Goal: Task Accomplishment & Management: Complete application form

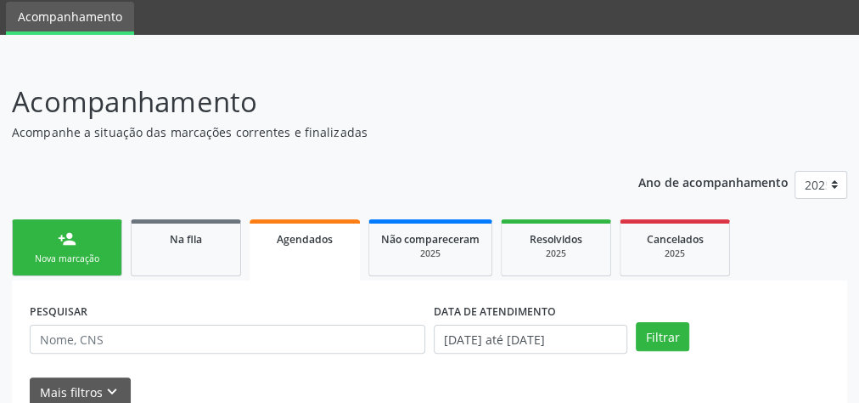
scroll to position [136, 0]
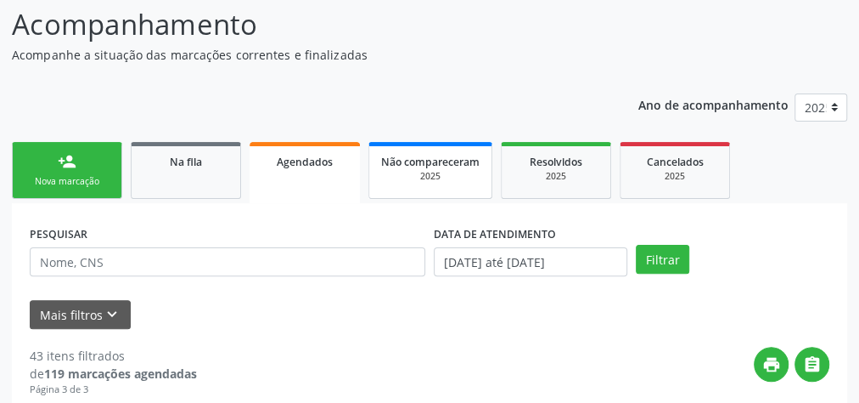
click at [451, 175] on div "2025" at bounding box center [430, 176] width 99 height 13
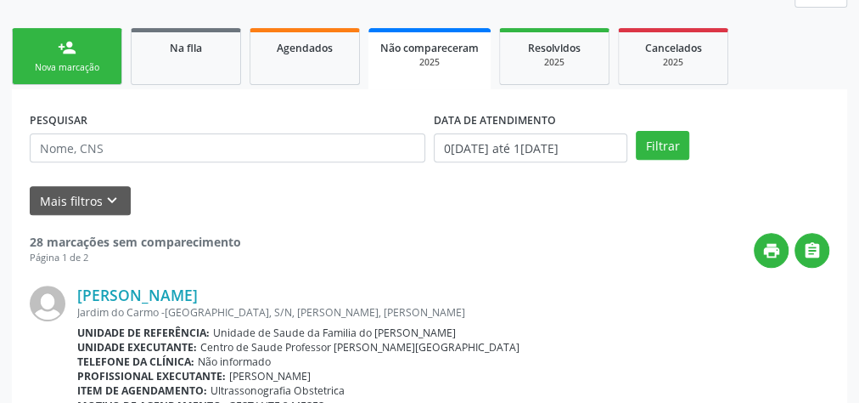
scroll to position [0, 0]
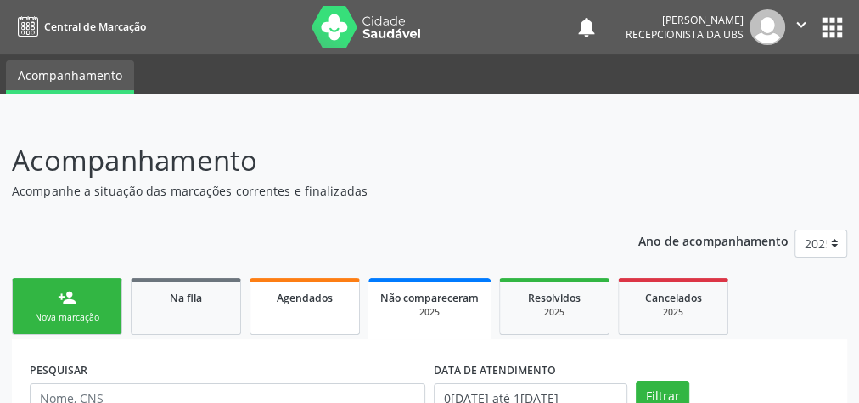
click at [309, 306] on link "Agendados" at bounding box center [305, 306] width 110 height 57
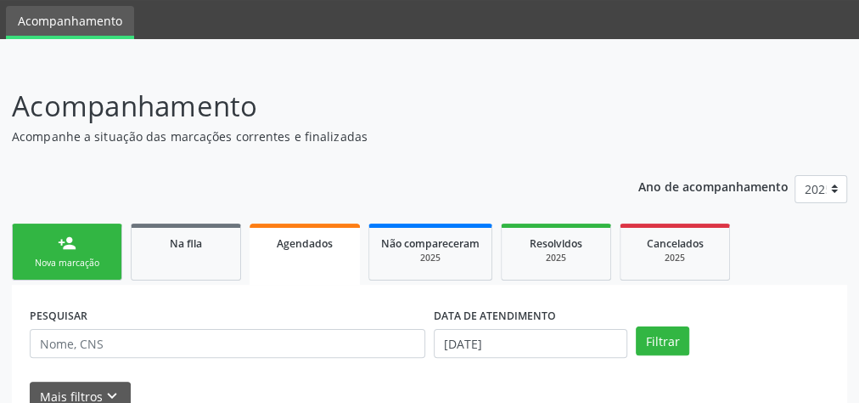
scroll to position [136, 0]
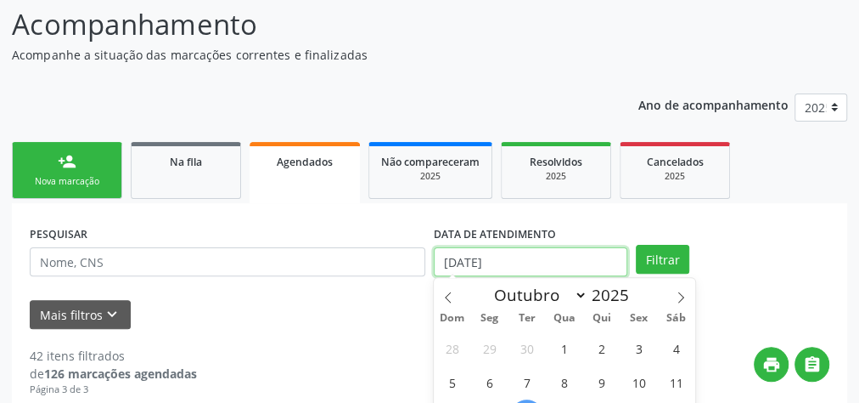
click at [484, 258] on input "[DATE]" at bounding box center [531, 261] width 194 height 29
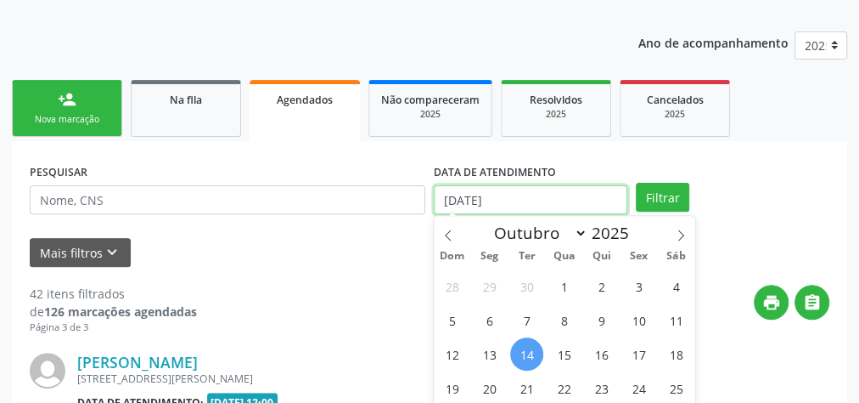
scroll to position [340, 0]
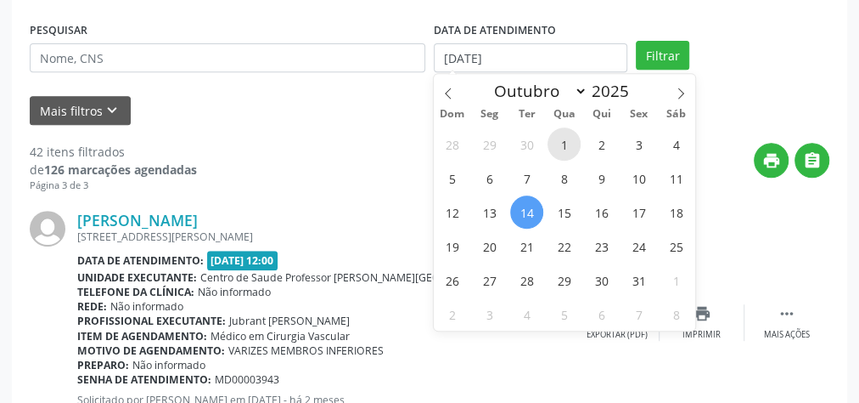
click at [566, 138] on span "1" at bounding box center [564, 143] width 33 height 33
type input "01/10/2025"
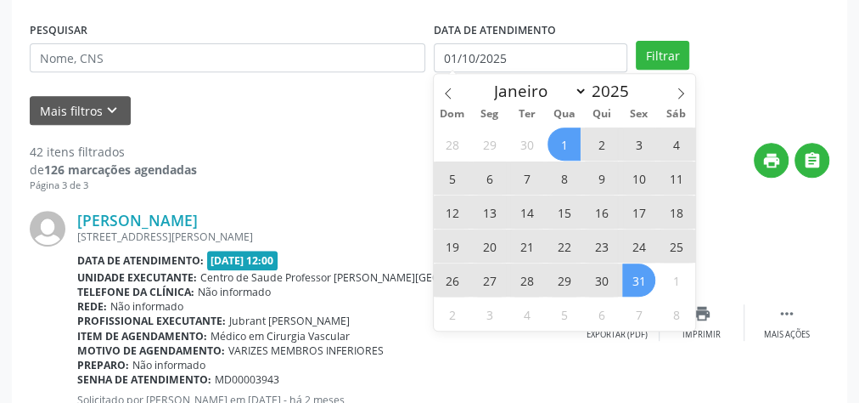
click at [630, 274] on span "31" at bounding box center [638, 279] width 33 height 33
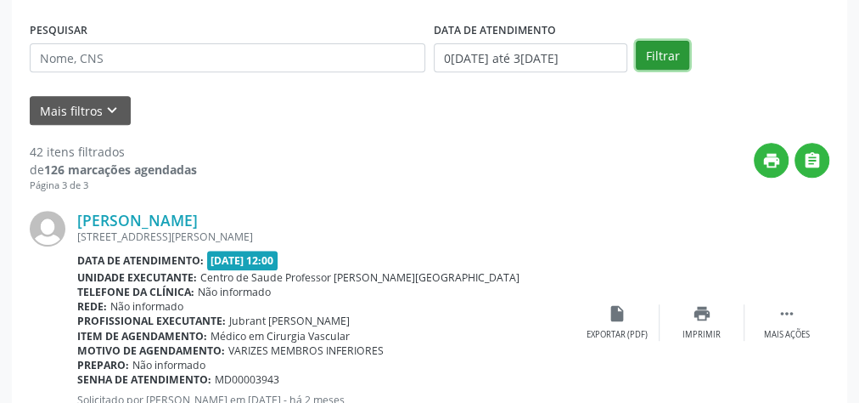
click at [665, 59] on button "Filtrar" at bounding box center [663, 55] width 54 height 29
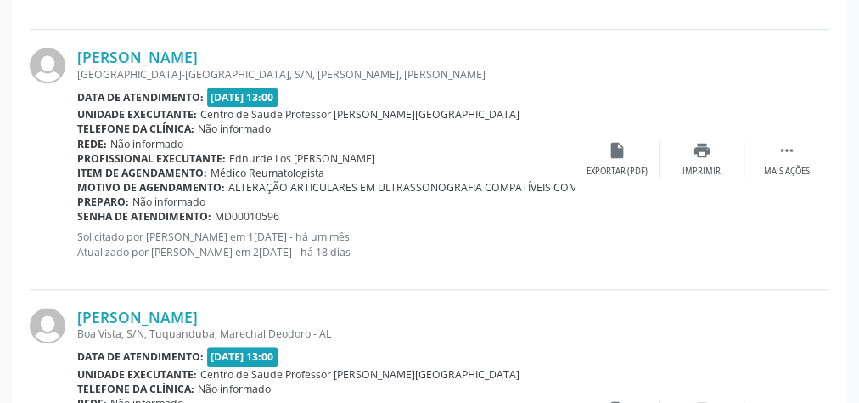
scroll to position [4124, 0]
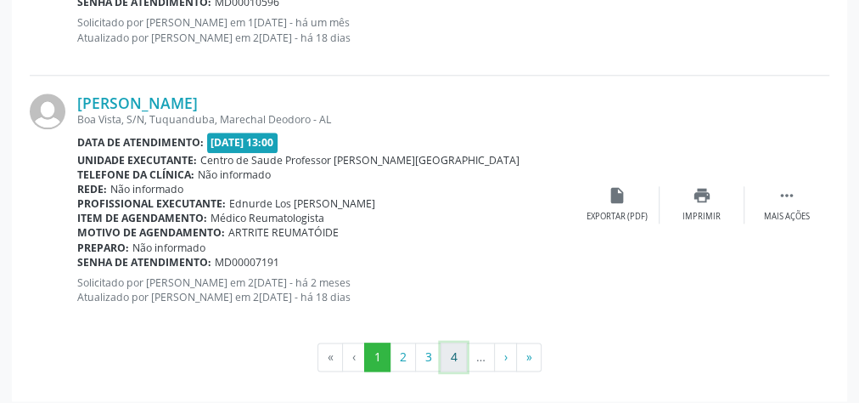
click at [453, 352] on button "4" at bounding box center [454, 356] width 26 height 29
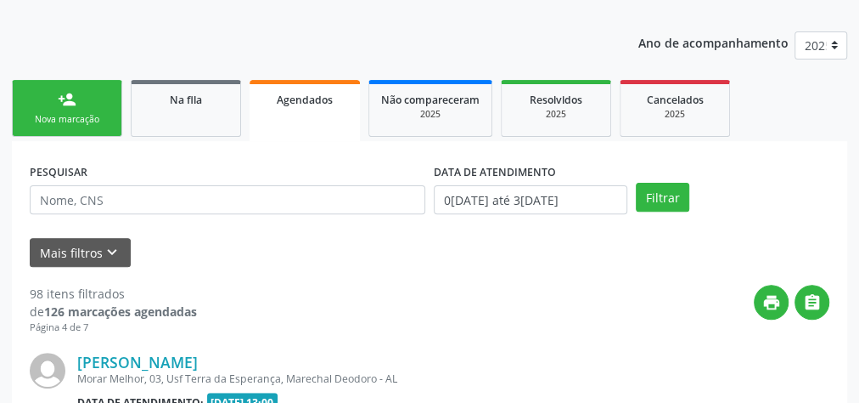
scroll to position [4159, 0]
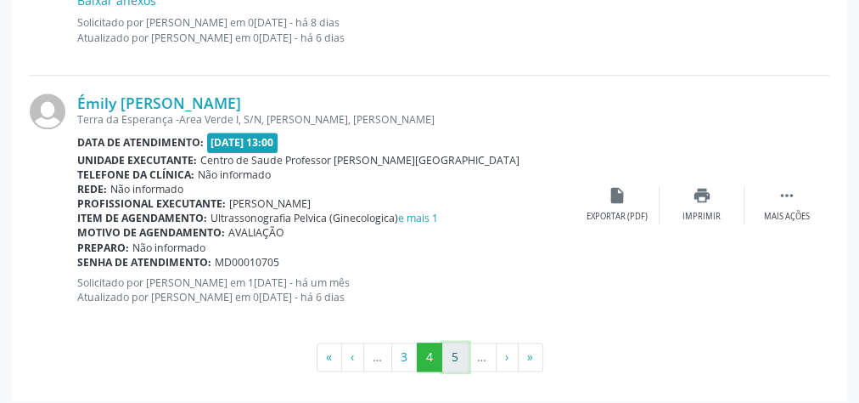
click at [459, 352] on button "5" at bounding box center [455, 356] width 26 height 29
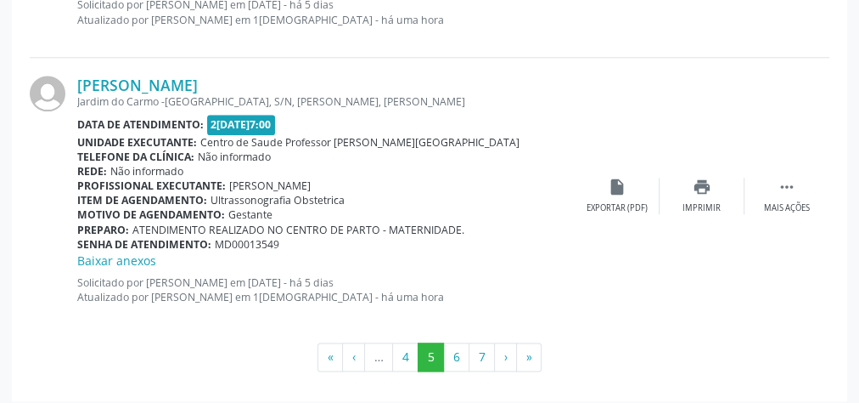
scroll to position [4109, 0]
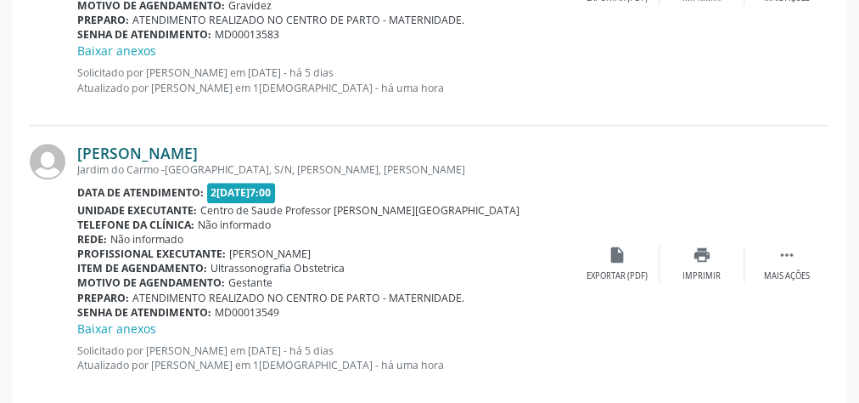
click at [198, 149] on link "[PERSON_NAME]" at bounding box center [137, 153] width 121 height 19
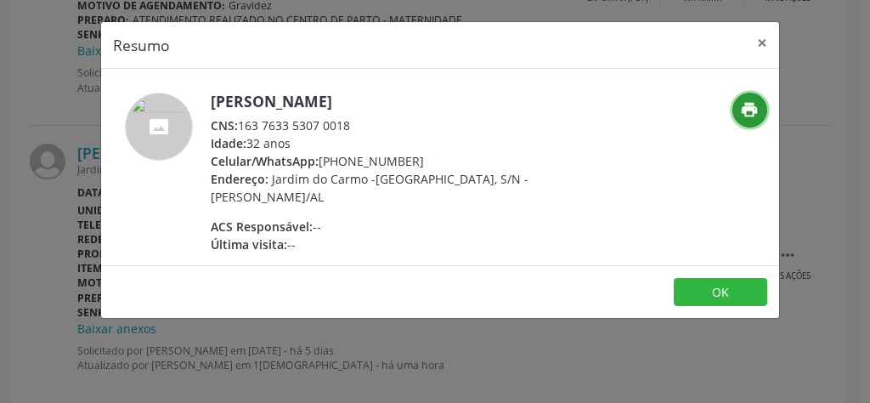
click at [753, 111] on icon "print" at bounding box center [749, 109] width 19 height 19
click at [751, 115] on icon "print" at bounding box center [749, 109] width 19 height 19
click at [759, 41] on button "×" at bounding box center [762, 43] width 34 height 42
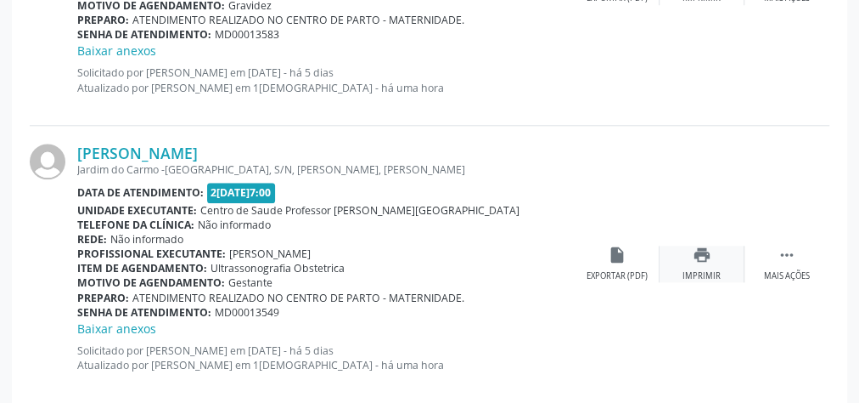
click at [702, 257] on div "print Imprimir" at bounding box center [702, 263] width 85 height 37
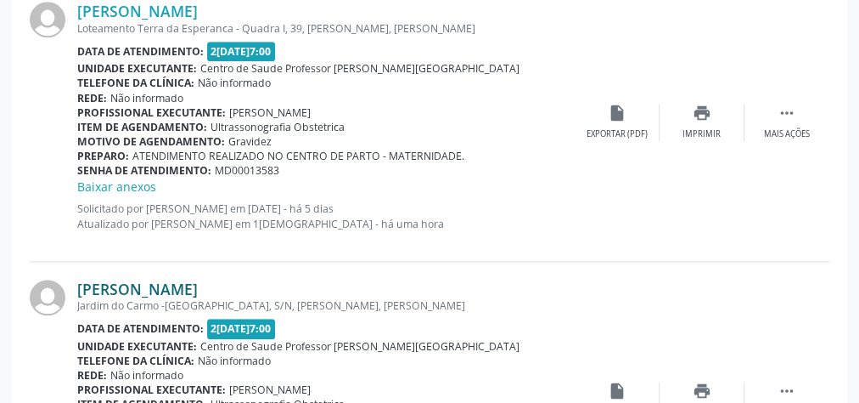
scroll to position [3906, 0]
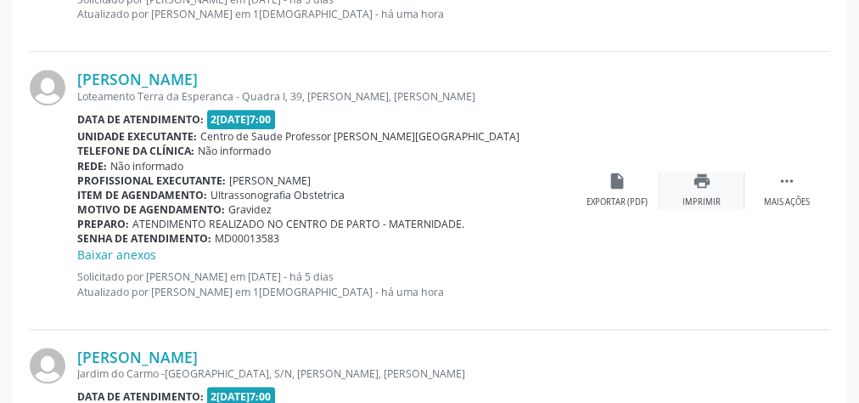
click at [712, 196] on div "Imprimir" at bounding box center [702, 202] width 38 height 12
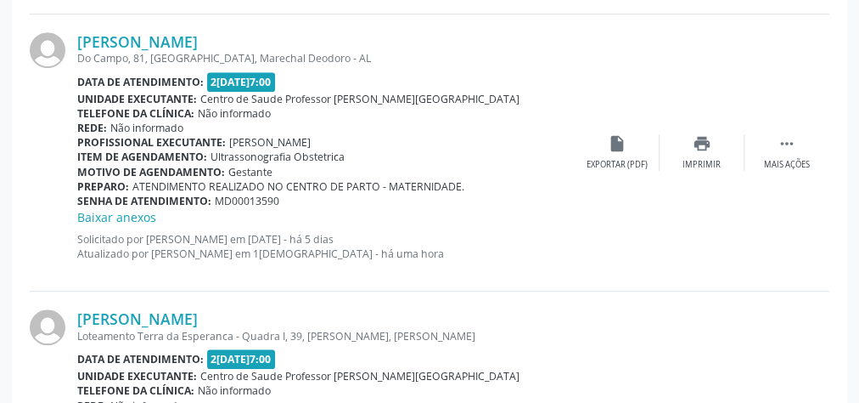
scroll to position [3634, 0]
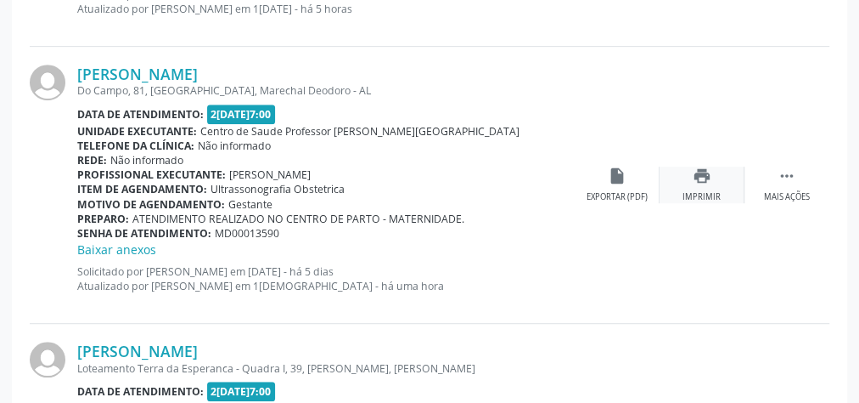
click at [703, 183] on div "print Imprimir" at bounding box center [702, 184] width 85 height 37
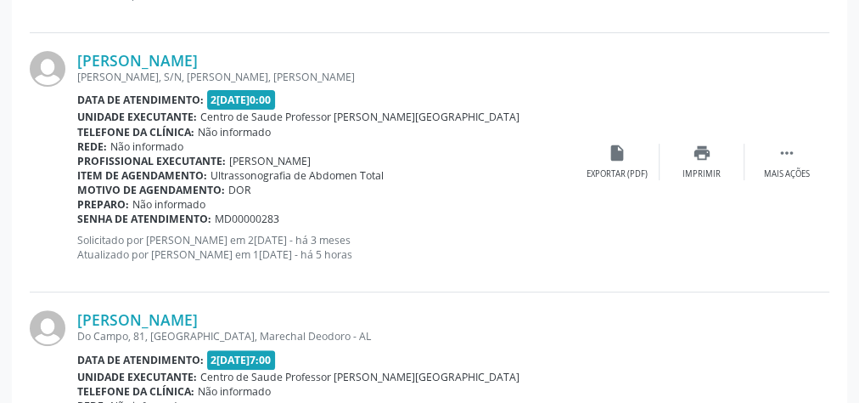
scroll to position [3362, 0]
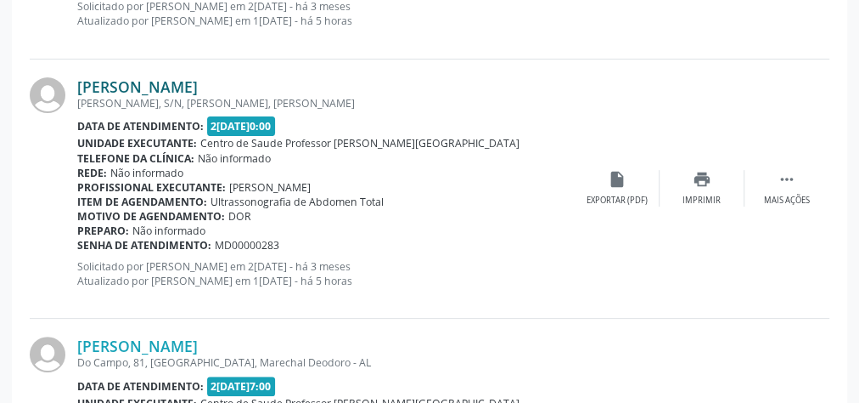
click at [169, 82] on link "[PERSON_NAME]" at bounding box center [137, 86] width 121 height 19
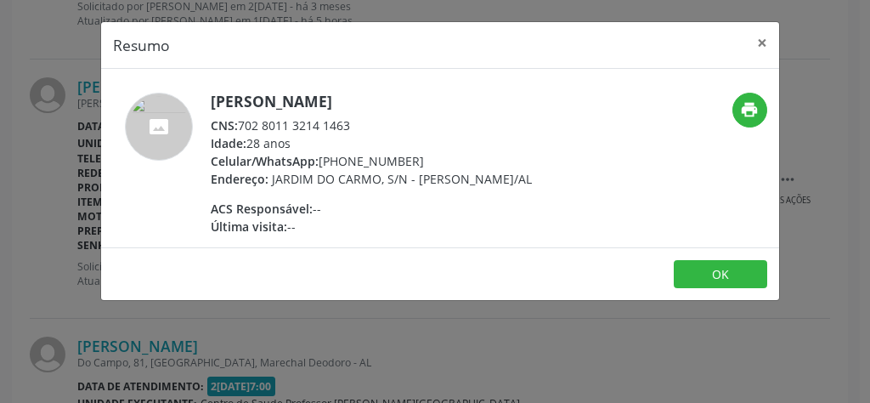
drag, startPoint x: 358, startPoint y: 122, endPoint x: 243, endPoint y: 121, distance: 114.7
click at [243, 121] on div "CNS: 702 8011 3214 1463" at bounding box center [371, 125] width 321 height 18
copy div "702 8011 3214 1463"
click at [765, 41] on button "×" at bounding box center [762, 43] width 34 height 42
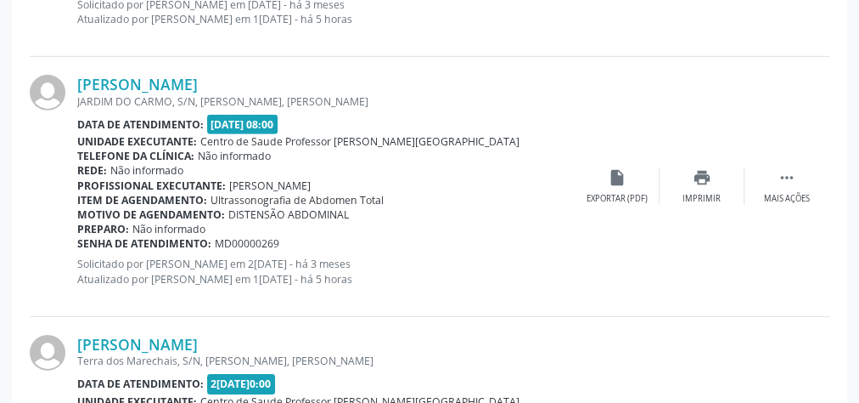
scroll to position [2547, 0]
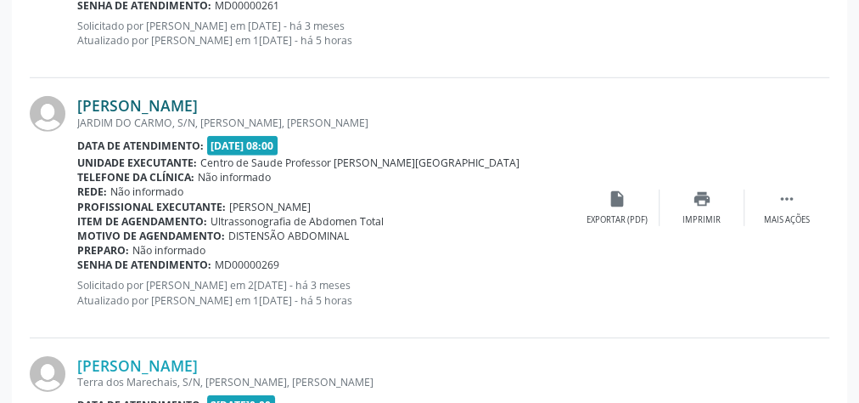
click at [194, 104] on link "[PERSON_NAME]" at bounding box center [137, 105] width 121 height 19
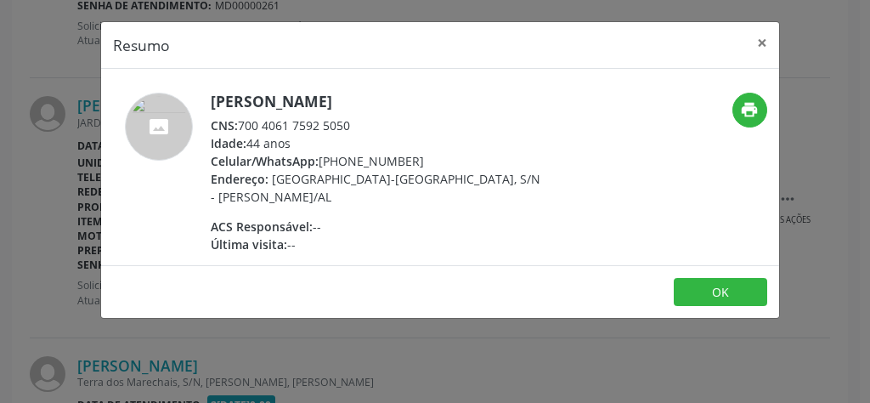
drag, startPoint x: 366, startPoint y: 121, endPoint x: 241, endPoint y: 127, distance: 125.0
click at [241, 127] on div "CNS: 700 4061 7592 5050" at bounding box center [376, 125] width 330 height 18
copy div "700 4061 7592 5050"
click at [766, 40] on button "×" at bounding box center [762, 43] width 34 height 42
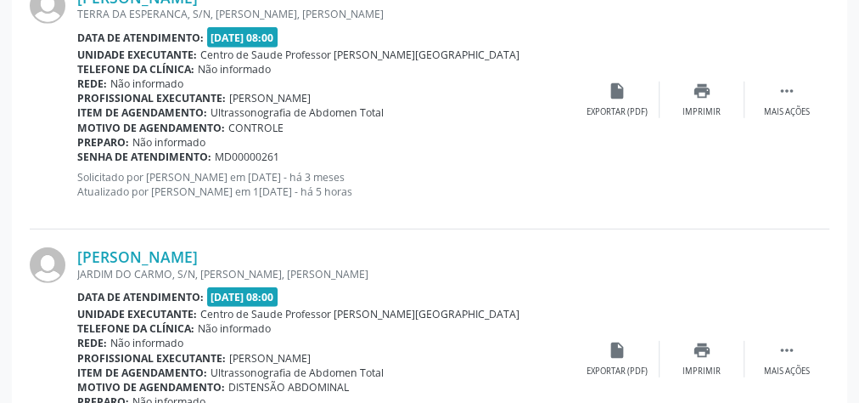
scroll to position [2343, 0]
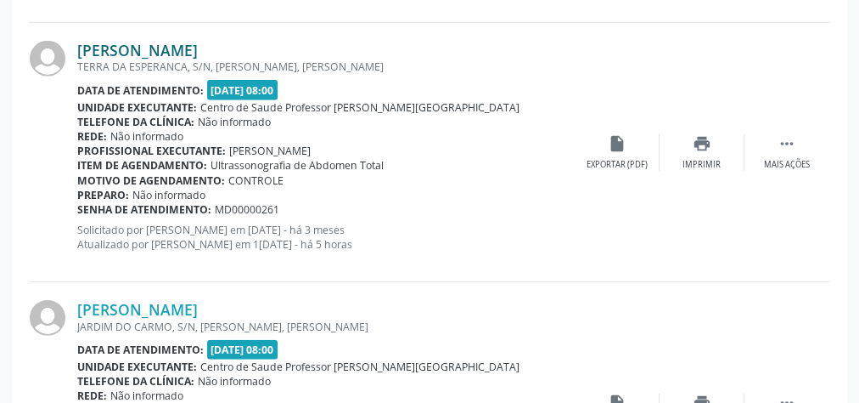
click at [154, 42] on link "[PERSON_NAME]" at bounding box center [137, 50] width 121 height 19
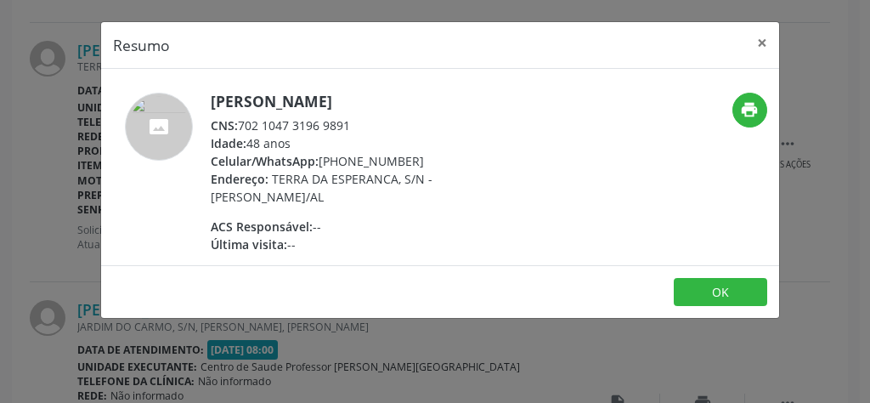
drag, startPoint x: 360, startPoint y: 127, endPoint x: 239, endPoint y: 124, distance: 120.6
click at [239, 124] on div "CNS: 702 1047 3196 9891" at bounding box center [376, 125] width 330 height 18
copy div "702 1047 3196 9891"
click at [759, 31] on button "×" at bounding box center [762, 43] width 34 height 42
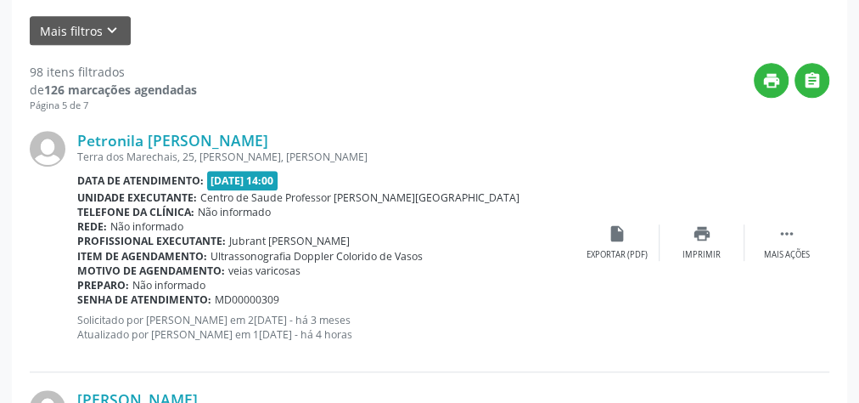
scroll to position [441, 0]
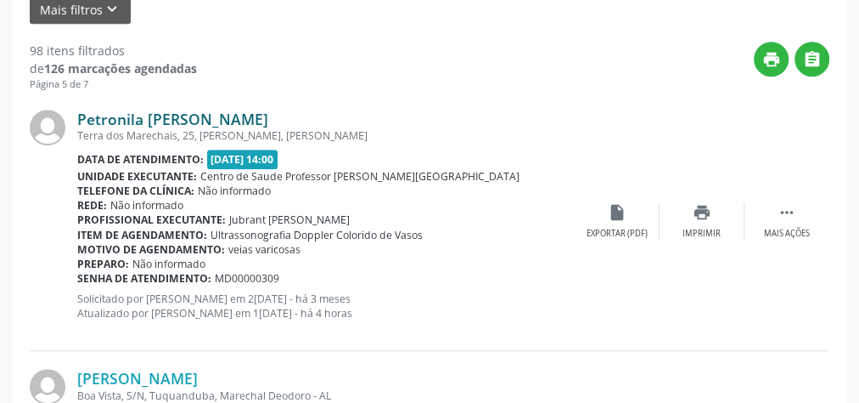
click at [156, 119] on link "Petronila [PERSON_NAME]" at bounding box center [172, 119] width 191 height 19
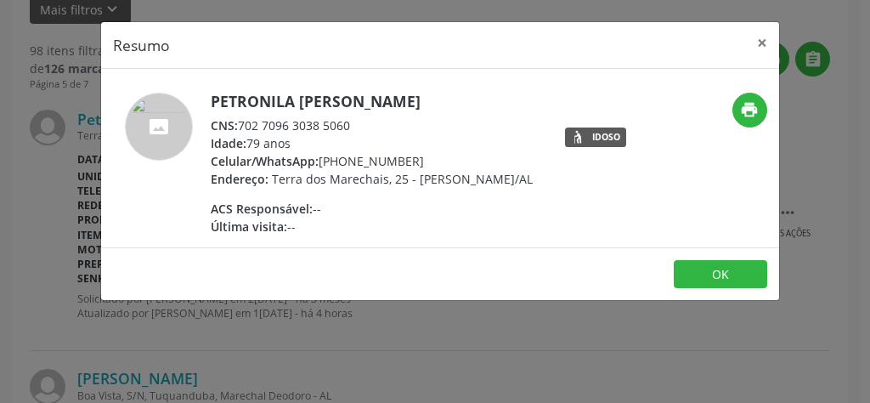
drag, startPoint x: 363, startPoint y: 121, endPoint x: 241, endPoint y: 121, distance: 121.4
click at [241, 121] on div "CNS: 702 7096 3038 5060" at bounding box center [372, 125] width 322 height 18
copy div "702 7096 3038 5060"
click at [763, 42] on button "×" at bounding box center [762, 43] width 34 height 42
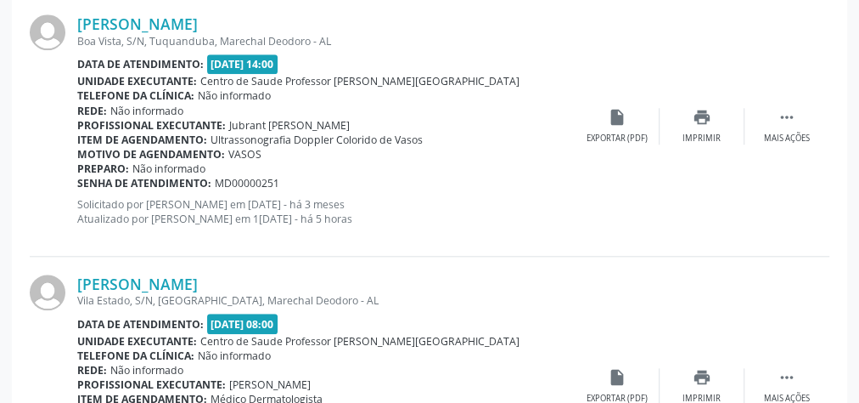
scroll to position [712, 0]
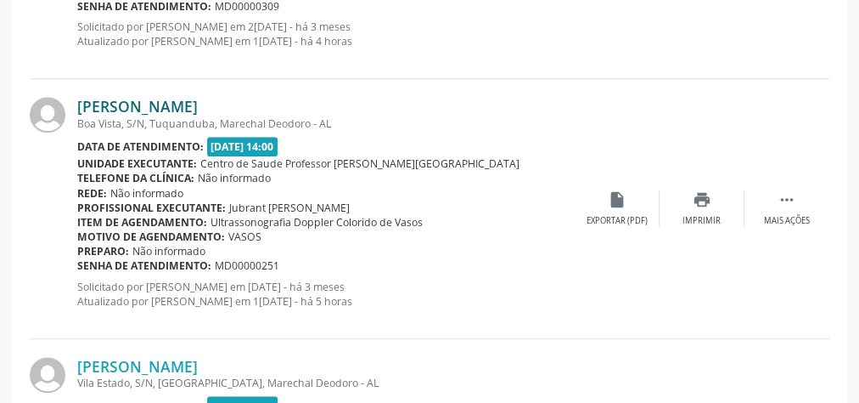
click at [188, 106] on link "[PERSON_NAME]" at bounding box center [137, 106] width 121 height 19
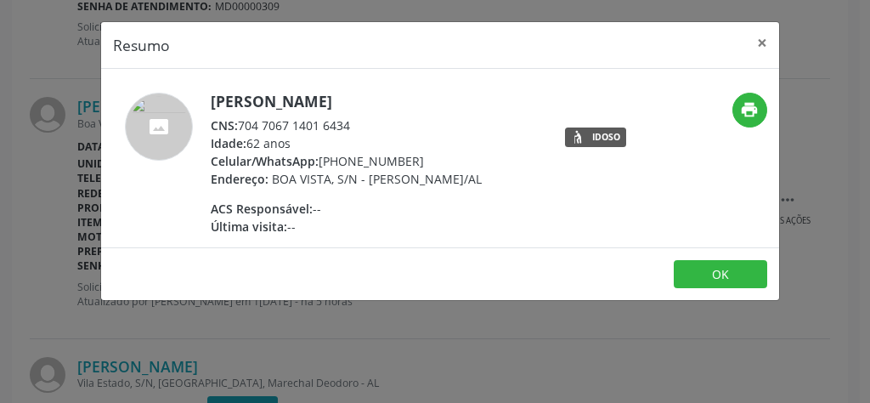
drag, startPoint x: 360, startPoint y: 121, endPoint x: 235, endPoint y: 127, distance: 125.0
click at [235, 127] on div "CNS: 704 7067 1401 6434" at bounding box center [346, 125] width 271 height 18
copy div "704 7067 1401 6434"
click at [758, 37] on button "×" at bounding box center [762, 43] width 34 height 42
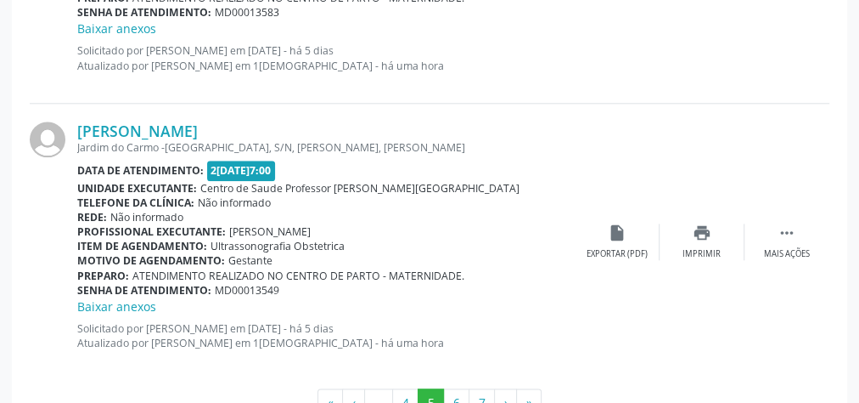
scroll to position [4177, 0]
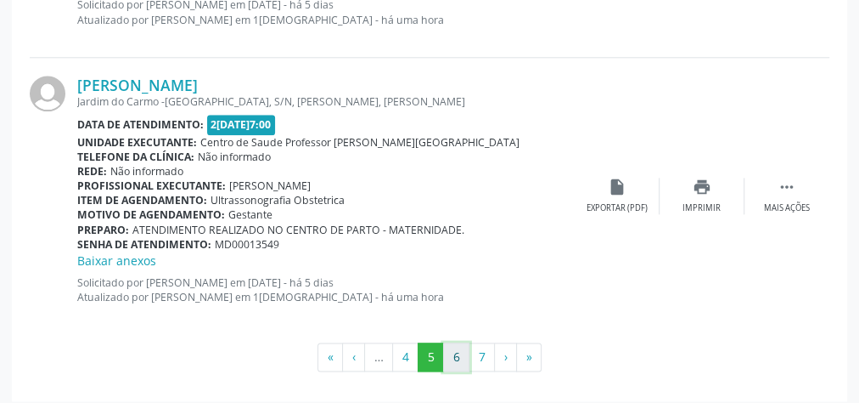
click at [455, 342] on button "6" at bounding box center [456, 356] width 26 height 29
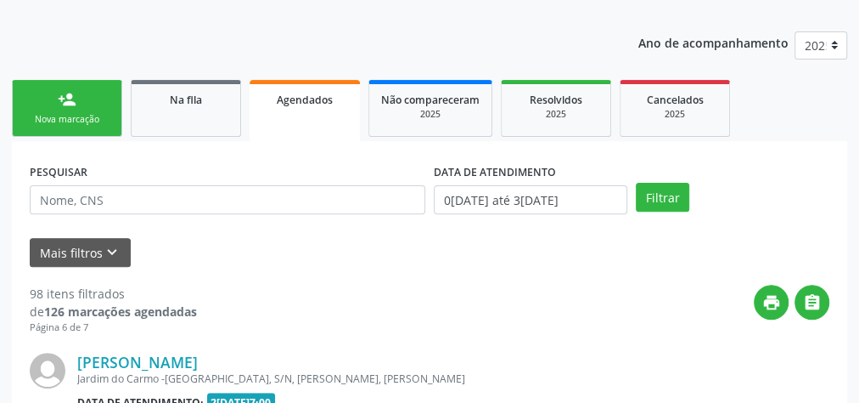
scroll to position [4213, 0]
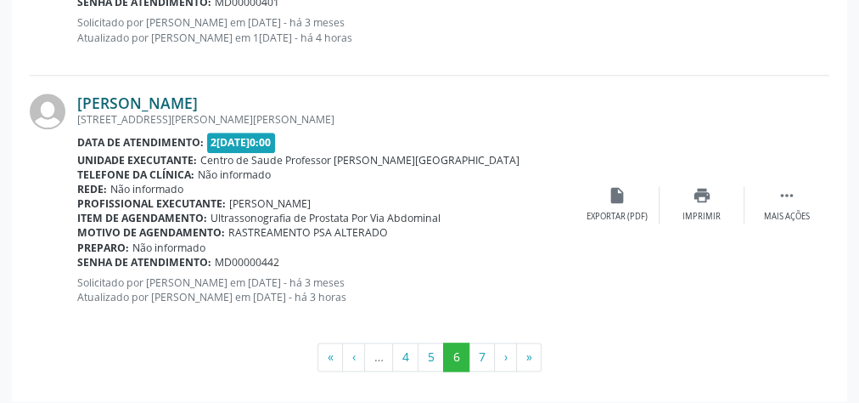
click at [123, 96] on link "[PERSON_NAME]" at bounding box center [137, 102] width 121 height 19
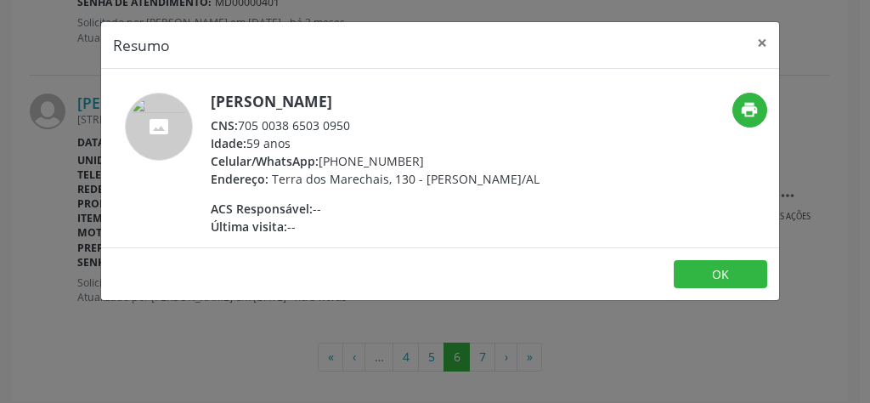
drag, startPoint x: 352, startPoint y: 123, endPoint x: 241, endPoint y: 130, distance: 110.6
click at [241, 130] on div "CNS: 705 0038 6503 0950" at bounding box center [375, 125] width 329 height 18
copy div "705 0038 6503 0950"
click at [758, 36] on button "×" at bounding box center [762, 43] width 34 height 42
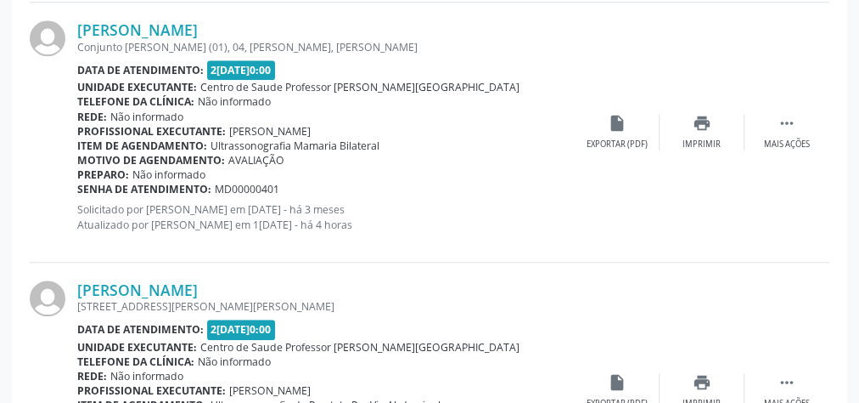
scroll to position [4009, 0]
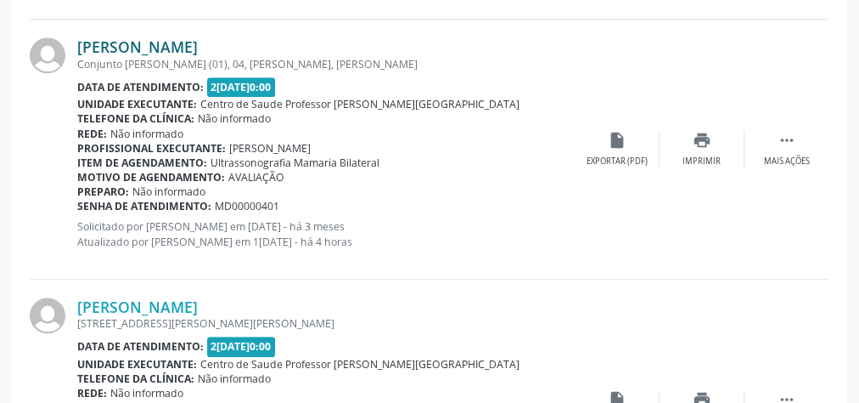
click at [177, 45] on link "[PERSON_NAME]" at bounding box center [137, 46] width 121 height 19
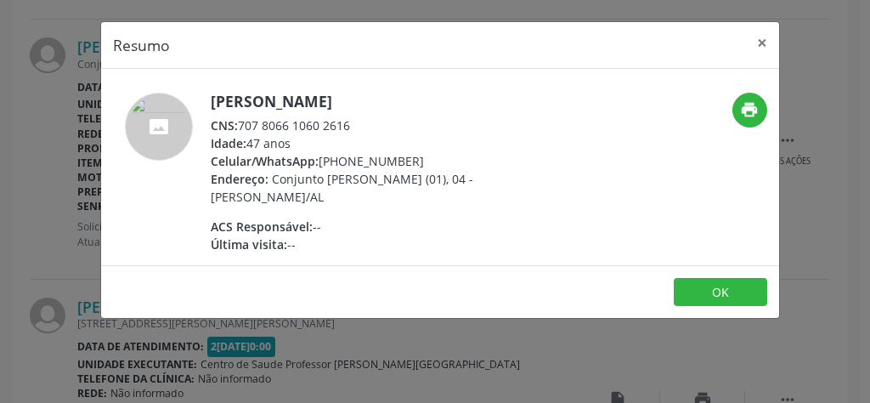
drag, startPoint x: 362, startPoint y: 121, endPoint x: 239, endPoint y: 122, distance: 122.3
click at [239, 122] on div "CNS: 707 8066 1060 2616" at bounding box center [376, 125] width 330 height 18
copy div "707 8066 1060 2616"
click at [757, 41] on button "×" at bounding box center [762, 43] width 34 height 42
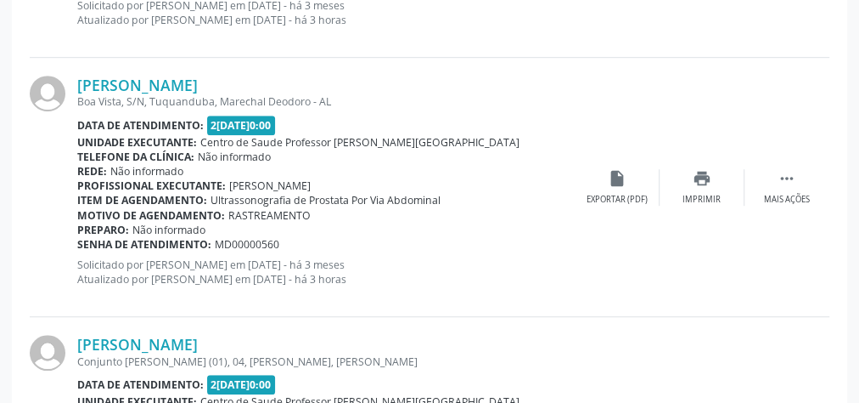
scroll to position [3669, 0]
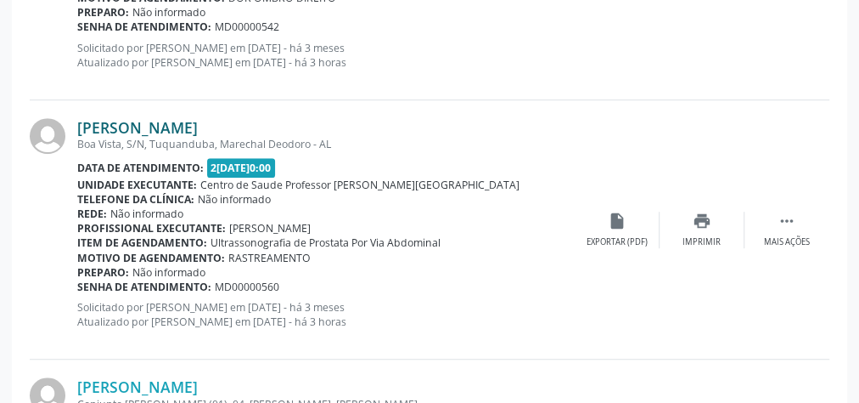
click at [196, 118] on link "[PERSON_NAME]" at bounding box center [137, 127] width 121 height 19
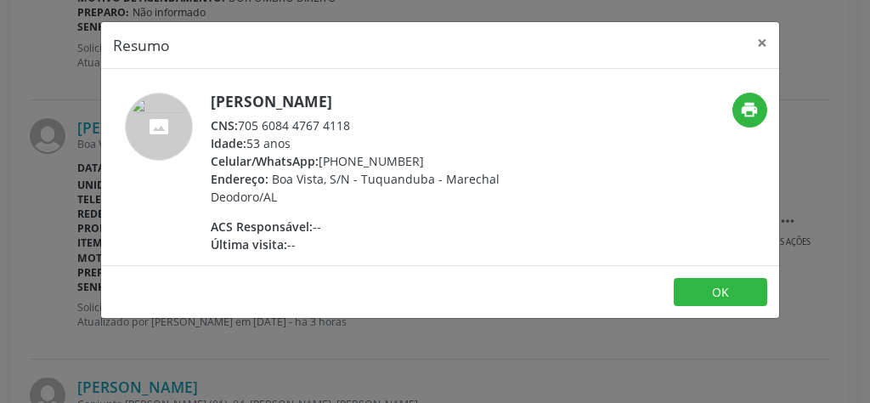
drag, startPoint x: 374, startPoint y: 123, endPoint x: 242, endPoint y: 124, distance: 131.6
click at [242, 124] on div "CNS: 705 6084 4767 4118" at bounding box center [376, 125] width 330 height 18
copy div "705 6084 4767 4118"
click at [761, 35] on button "×" at bounding box center [762, 43] width 34 height 42
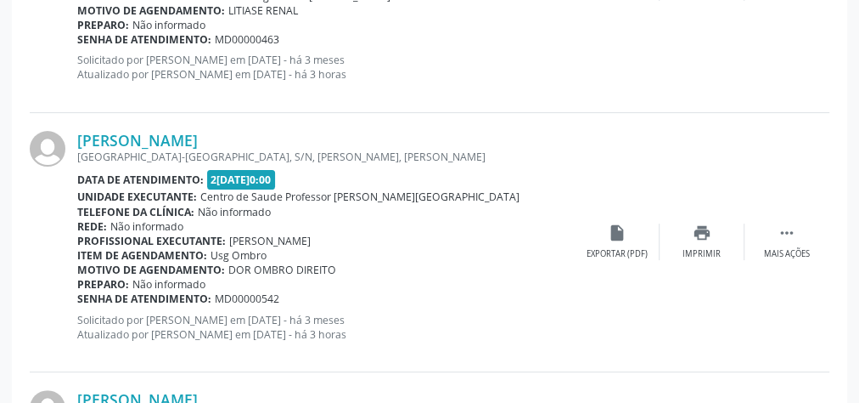
scroll to position [3466, 0]
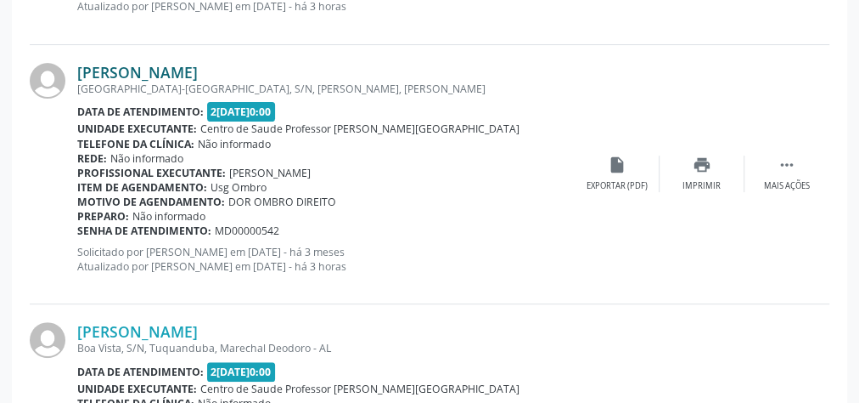
click at [158, 66] on link "[PERSON_NAME]" at bounding box center [137, 72] width 121 height 19
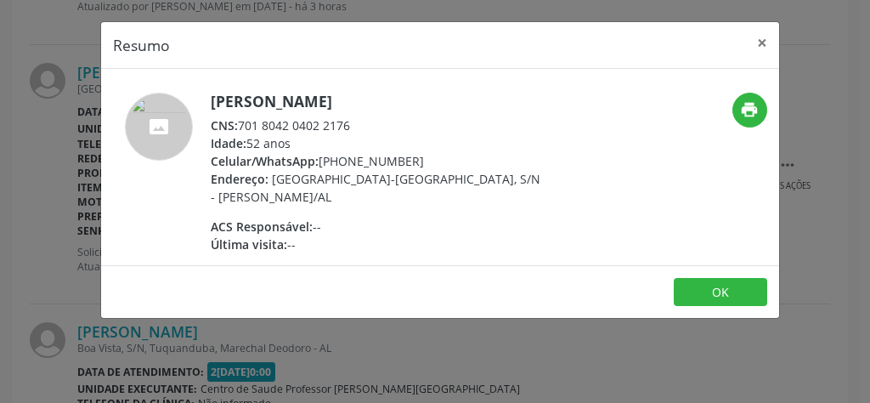
drag, startPoint x: 358, startPoint y: 128, endPoint x: 241, endPoint y: 123, distance: 116.5
click at [241, 123] on div "CNS: 701 8042 0402 2176" at bounding box center [376, 125] width 330 height 18
copy div "701 8042 0402 2176"
drag, startPoint x: 763, startPoint y: 38, endPoint x: 738, endPoint y: 59, distance: 32.0
click at [762, 38] on button "×" at bounding box center [762, 43] width 34 height 42
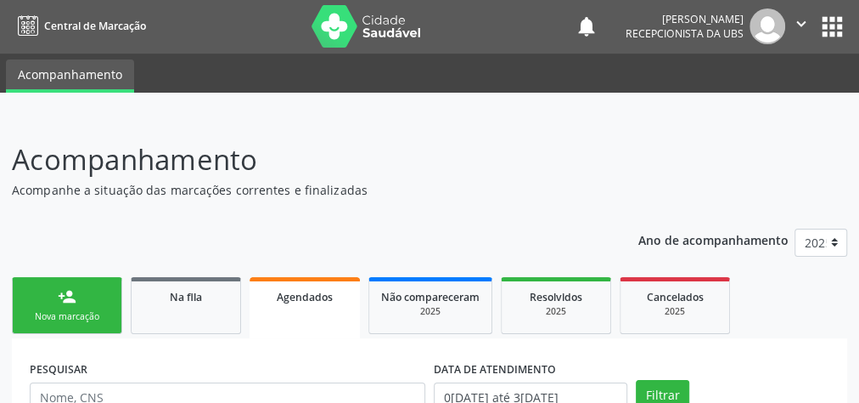
scroll to position [0, 0]
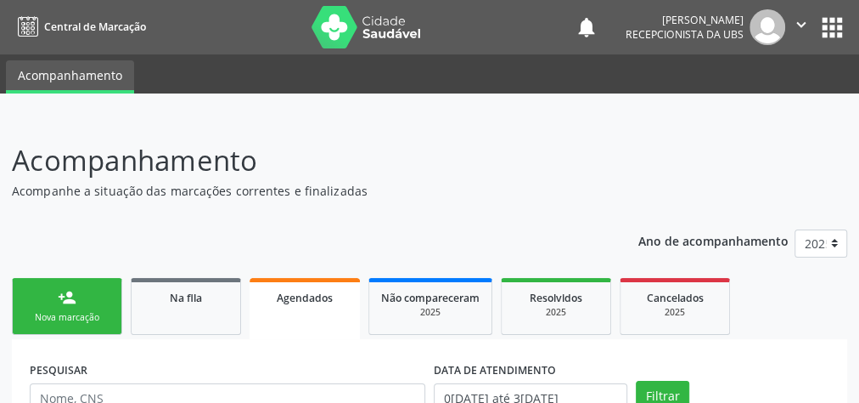
click at [82, 304] on link "person_add Nova marcação" at bounding box center [67, 306] width 110 height 57
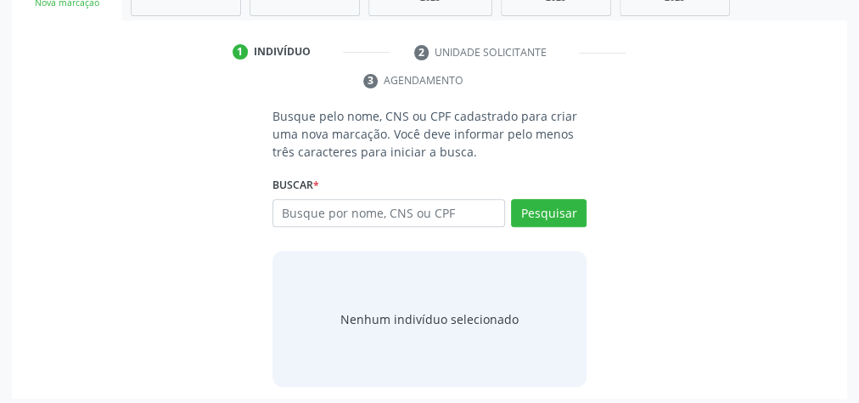
scroll to position [319, 0]
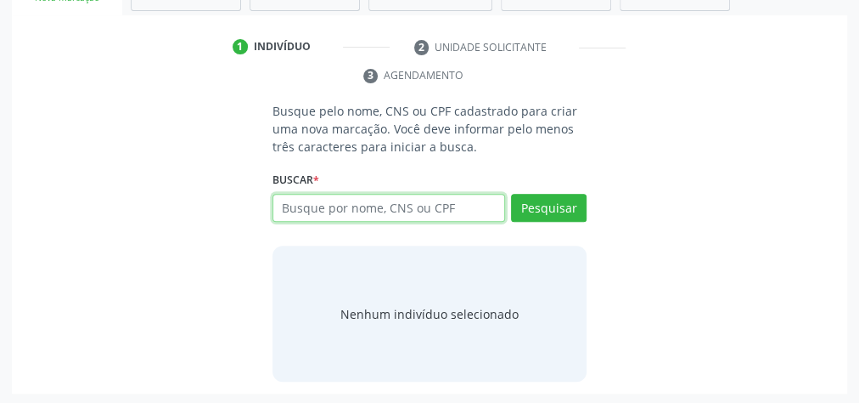
click at [370, 210] on input "text" at bounding box center [389, 208] width 233 height 29
paste input "701804204022176"
type input "701804204022176"
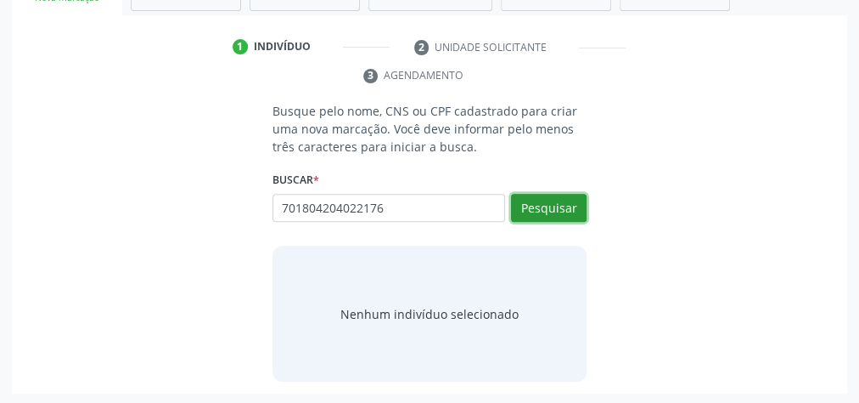
click at [543, 211] on button "Pesquisar" at bounding box center [549, 208] width 76 height 29
type input "701804204022176"
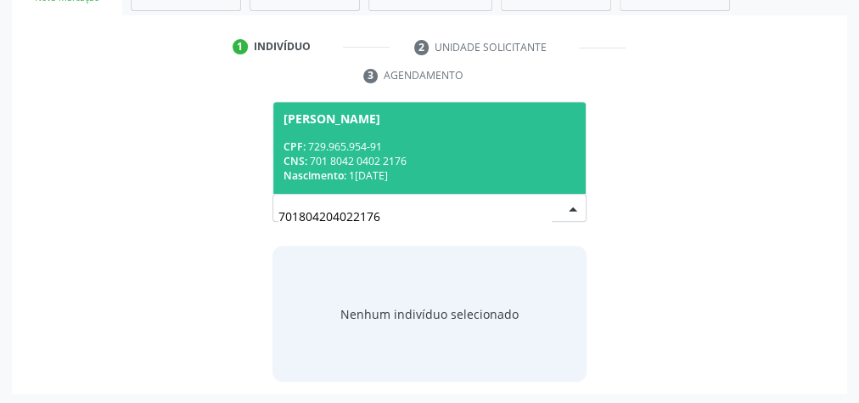
click at [410, 139] on div "CPF: 729.965.954-91" at bounding box center [430, 146] width 292 height 14
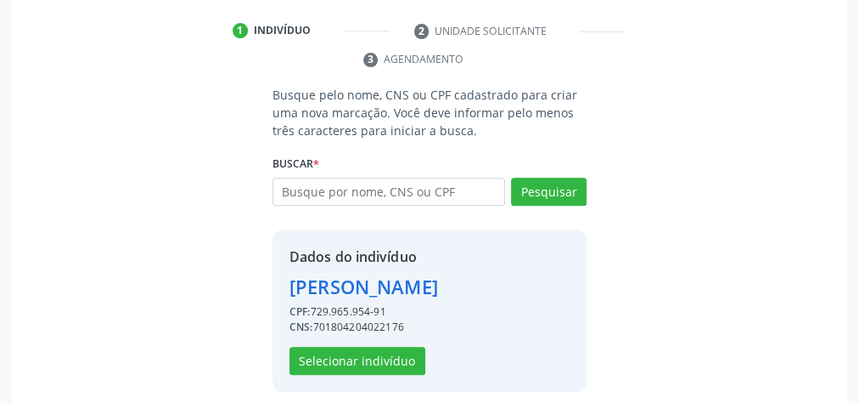
scroll to position [345, 0]
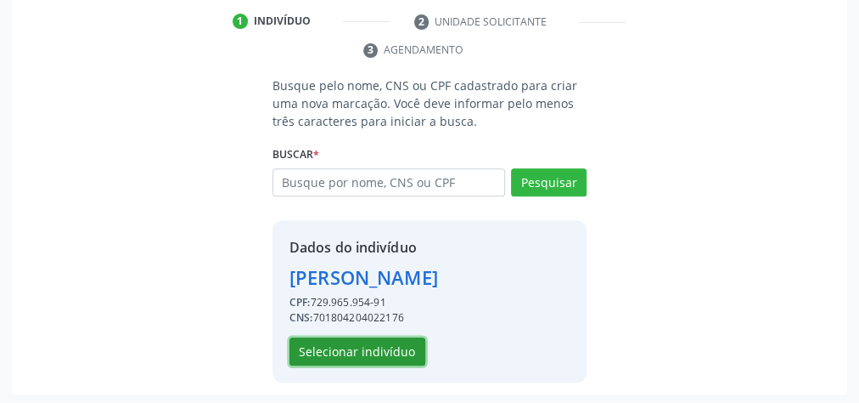
click at [369, 345] on button "Selecionar indivíduo" at bounding box center [358, 351] width 136 height 29
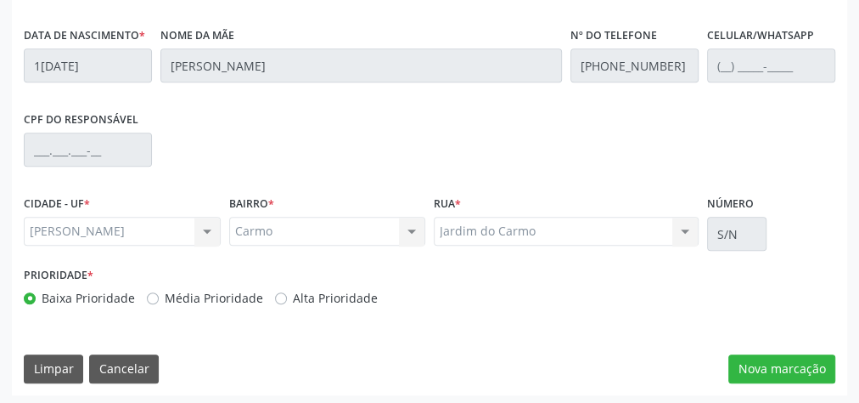
scroll to position [616, 0]
click at [793, 362] on button "Nova marcação" at bounding box center [782, 368] width 107 height 29
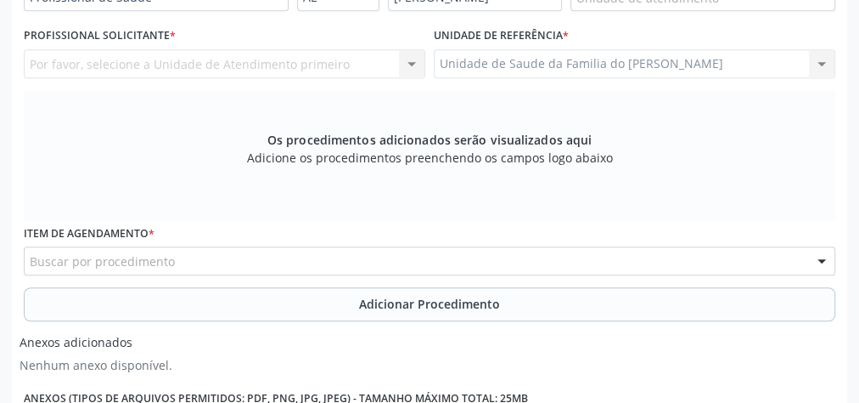
scroll to position [412, 0]
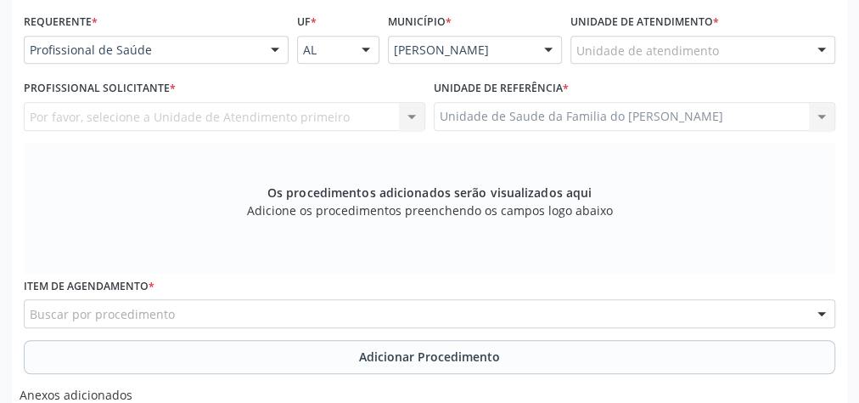
click at [298, 311] on div "Buscar por procedimento" at bounding box center [430, 313] width 812 height 29
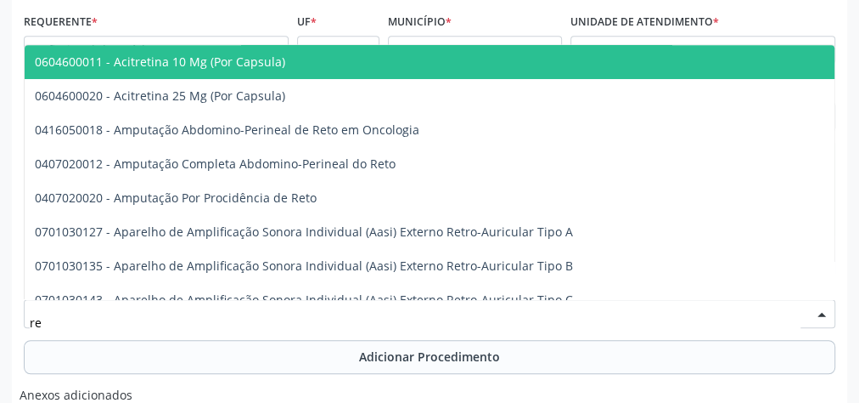
type input "r"
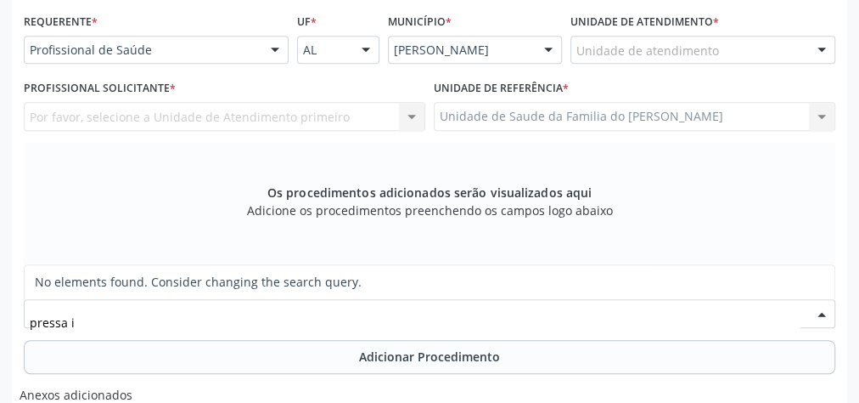
type input "pressa"
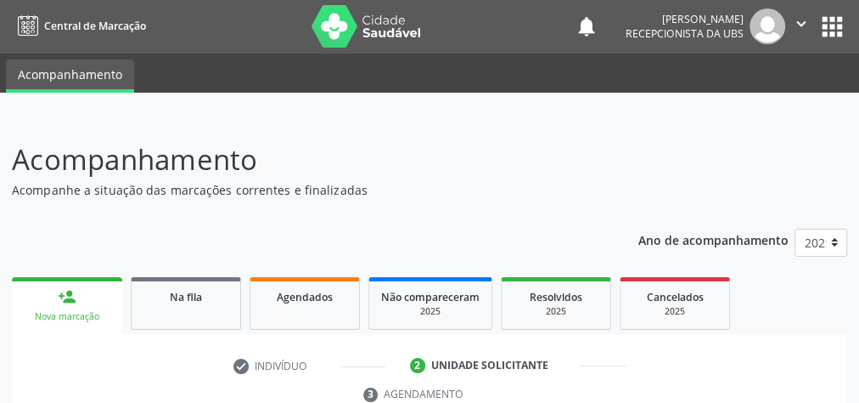
scroll to position [0, 0]
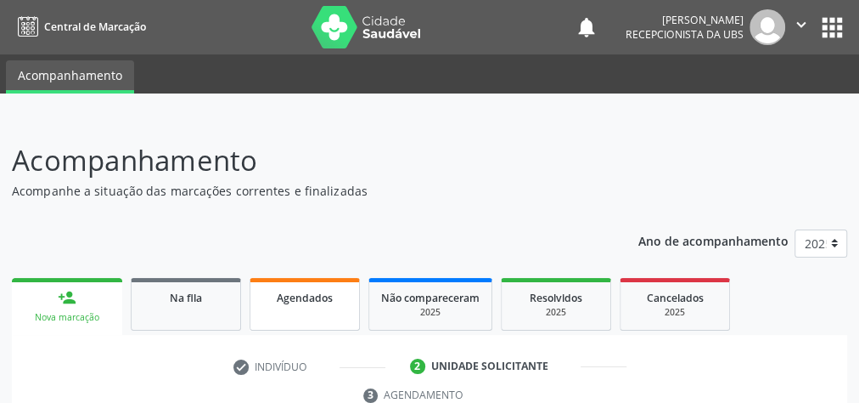
click at [324, 313] on link "Agendados" at bounding box center [305, 304] width 110 height 53
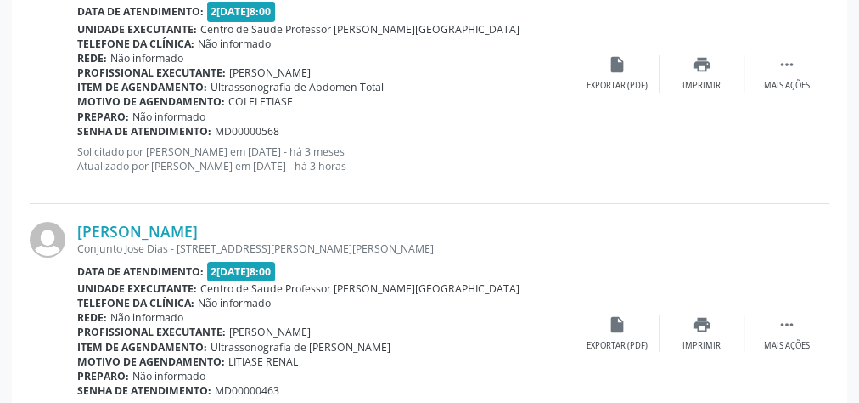
scroll to position [3057, 0]
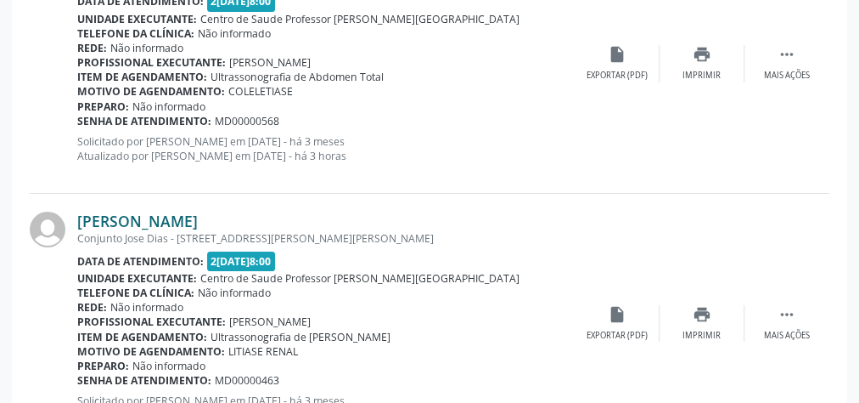
click at [153, 219] on link "[PERSON_NAME]" at bounding box center [137, 220] width 121 height 19
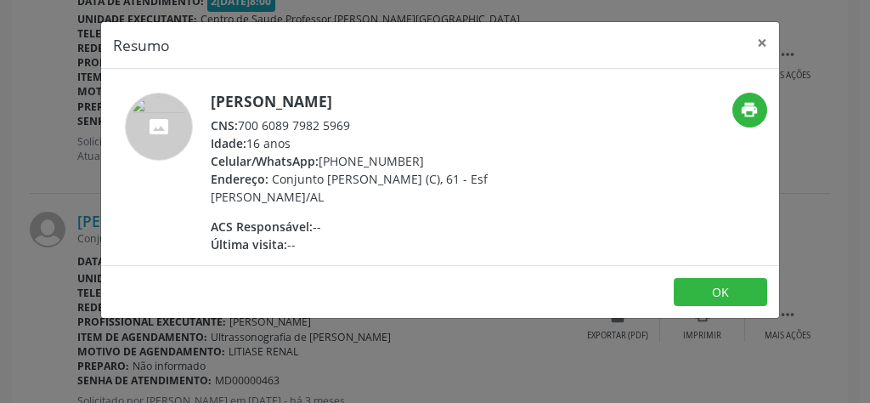
drag, startPoint x: 361, startPoint y: 117, endPoint x: 239, endPoint y: 122, distance: 122.4
click at [239, 122] on div "CNS: 700 6089 7982 5969" at bounding box center [376, 125] width 330 height 18
copy div "700 6089 7982 5969"
click at [757, 39] on button "×" at bounding box center [762, 43] width 34 height 42
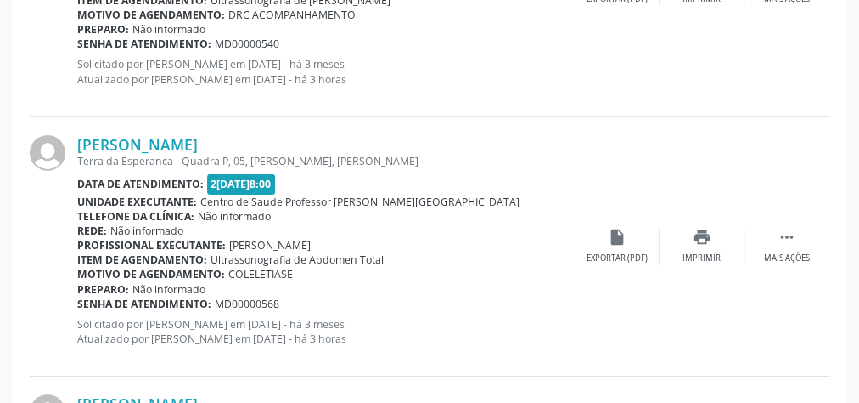
scroll to position [2853, 0]
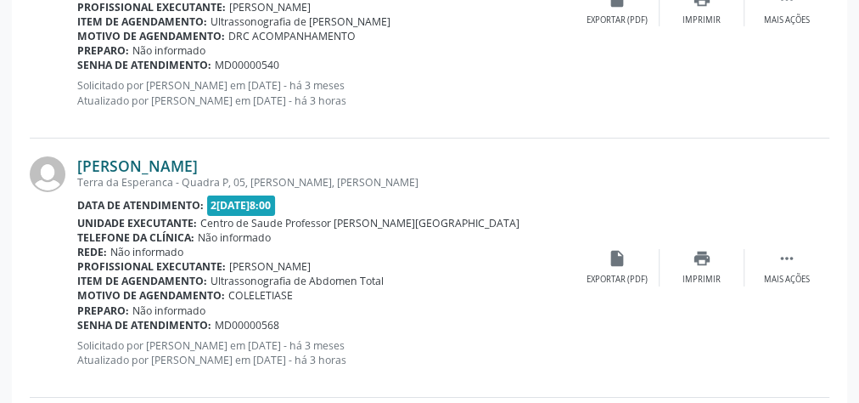
click at [198, 161] on link "[PERSON_NAME]" at bounding box center [137, 165] width 121 height 19
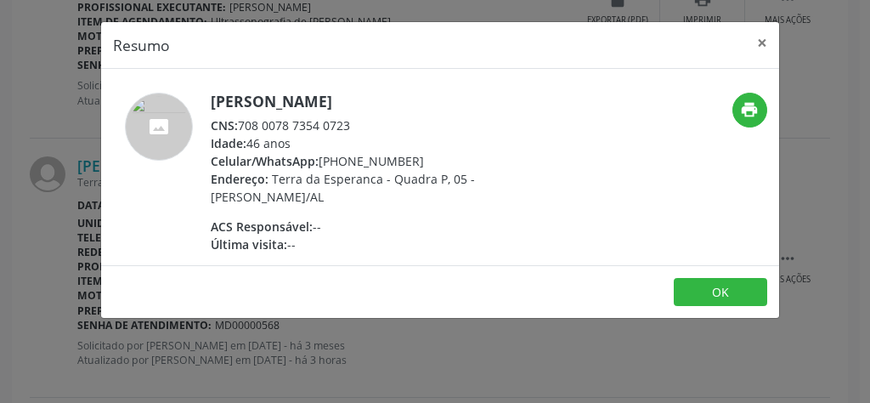
drag, startPoint x: 363, startPoint y: 123, endPoint x: 241, endPoint y: 120, distance: 121.5
click at [241, 120] on div "CNS: 708 0078 7354 0723" at bounding box center [376, 125] width 330 height 18
click at [757, 41] on button "×" at bounding box center [762, 43] width 34 height 42
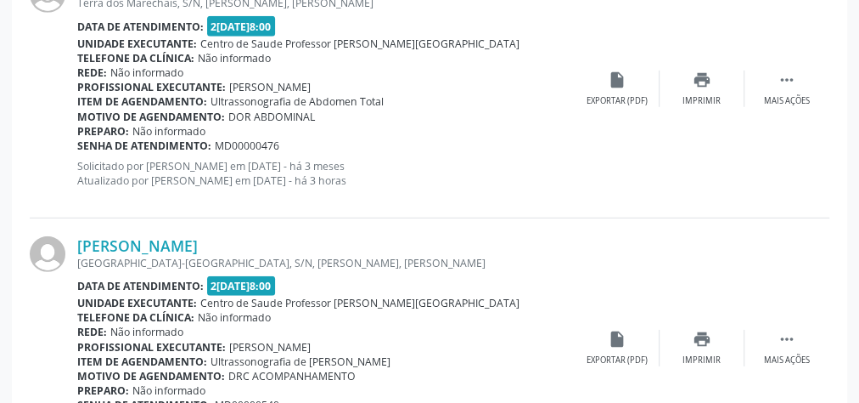
scroll to position [2378, 0]
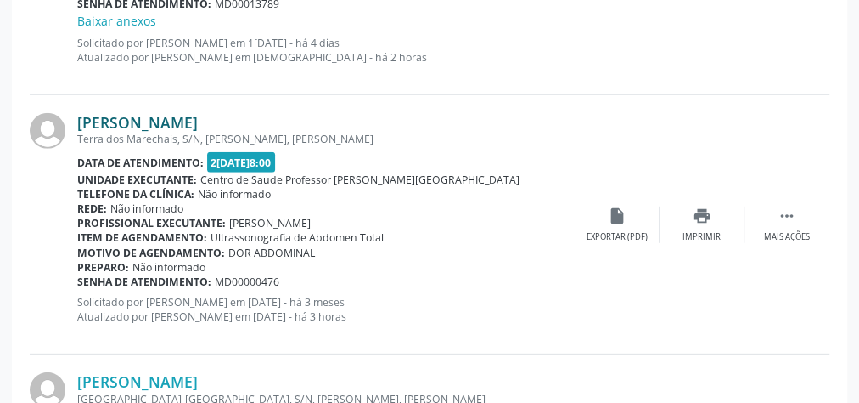
click at [141, 115] on link "[PERSON_NAME]" at bounding box center [137, 122] width 121 height 19
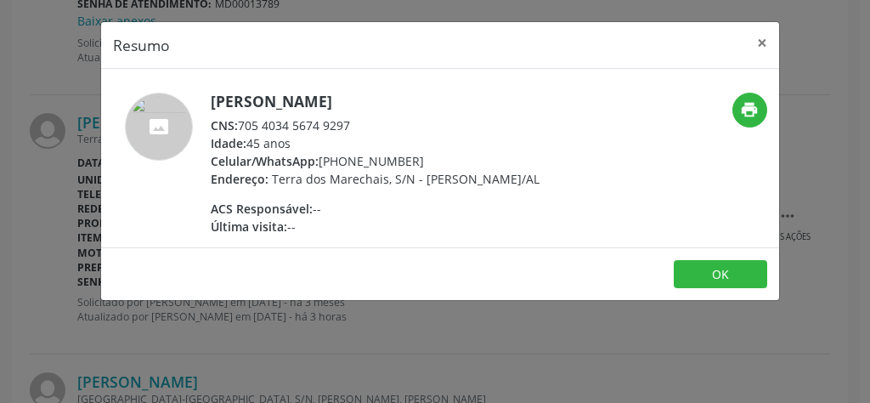
drag, startPoint x: 352, startPoint y: 125, endPoint x: 240, endPoint y: 124, distance: 111.2
click at [240, 124] on div "CNS: 705 4034 5674 9297" at bounding box center [375, 125] width 329 height 18
click at [760, 39] on button "×" at bounding box center [762, 43] width 34 height 42
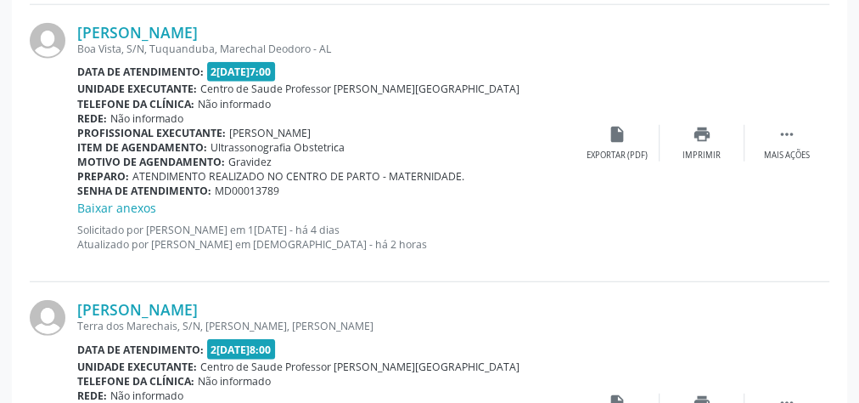
scroll to position [2106, 0]
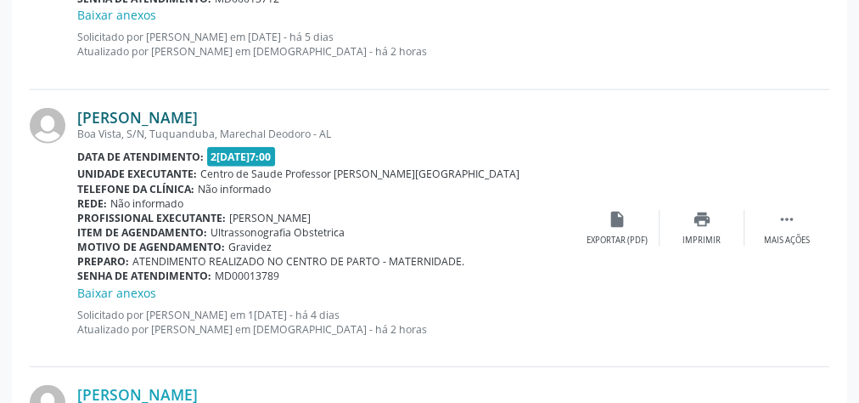
click at [139, 109] on link "[PERSON_NAME]" at bounding box center [137, 117] width 121 height 19
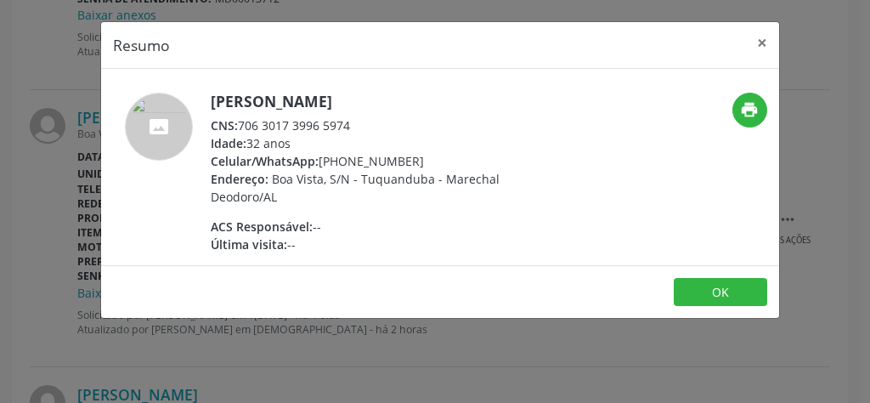
drag, startPoint x: 356, startPoint y: 121, endPoint x: 236, endPoint y: 121, distance: 119.7
click at [239, 121] on div "CNS: 706 3017 3996 5974" at bounding box center [376, 125] width 330 height 18
drag, startPoint x: 236, startPoint y: 121, endPoint x: 227, endPoint y: 117, distance: 9.9
click at [227, 117] on span "CNS:" at bounding box center [224, 125] width 27 height 16
drag, startPoint x: 369, startPoint y: 125, endPoint x: 242, endPoint y: 124, distance: 126.5
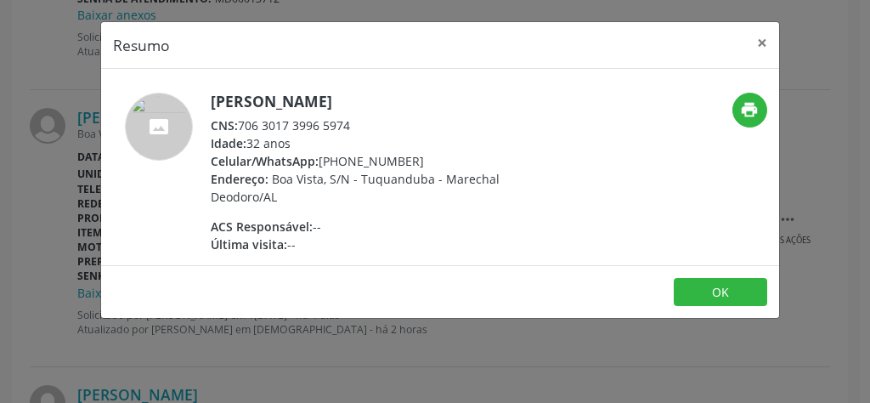
click at [242, 124] on div "CNS: 706 3017 3996 5974" at bounding box center [376, 125] width 330 height 18
click at [758, 42] on button "×" at bounding box center [762, 43] width 34 height 42
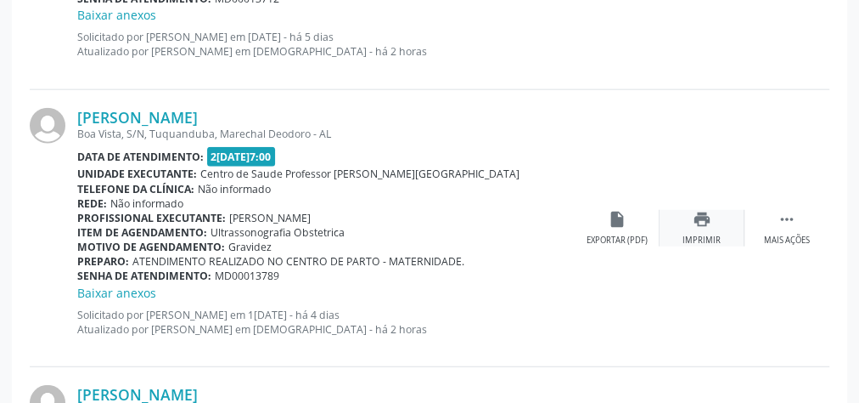
click at [701, 228] on div "print Imprimir" at bounding box center [702, 228] width 85 height 37
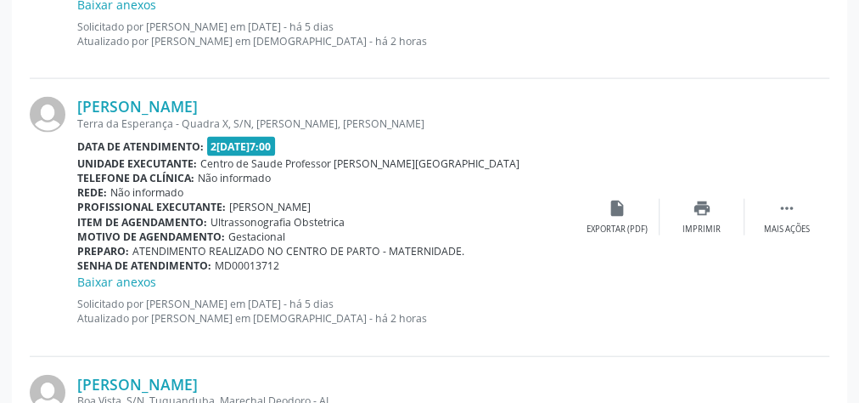
scroll to position [1834, 0]
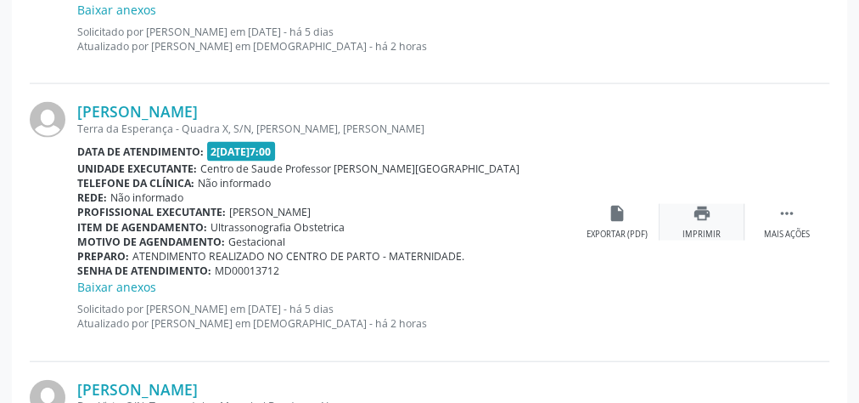
click at [722, 219] on div "print Imprimir" at bounding box center [702, 222] width 85 height 37
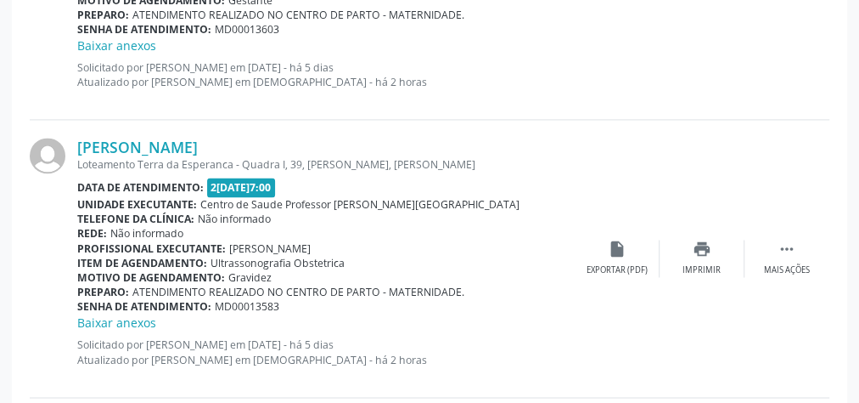
scroll to position [1223, 0]
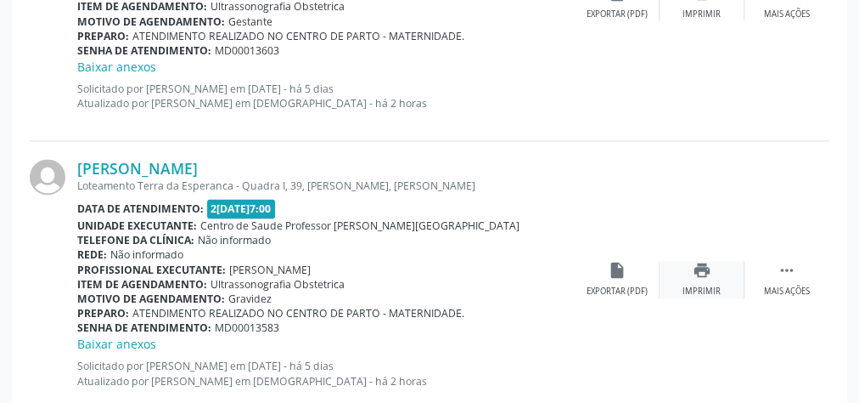
click at [715, 285] on div "Imprimir" at bounding box center [702, 291] width 38 height 12
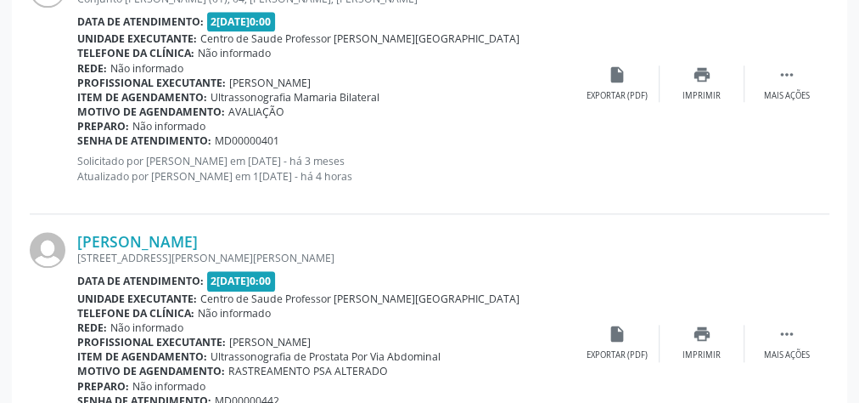
scroll to position [4213, 0]
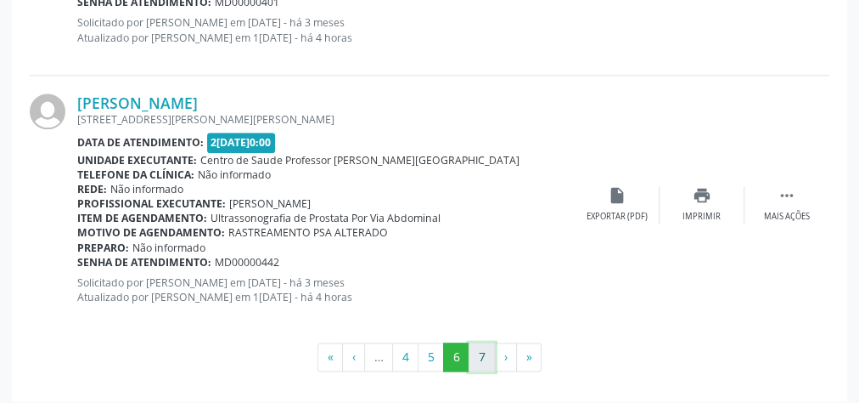
click at [482, 348] on button "7" at bounding box center [482, 356] width 26 height 29
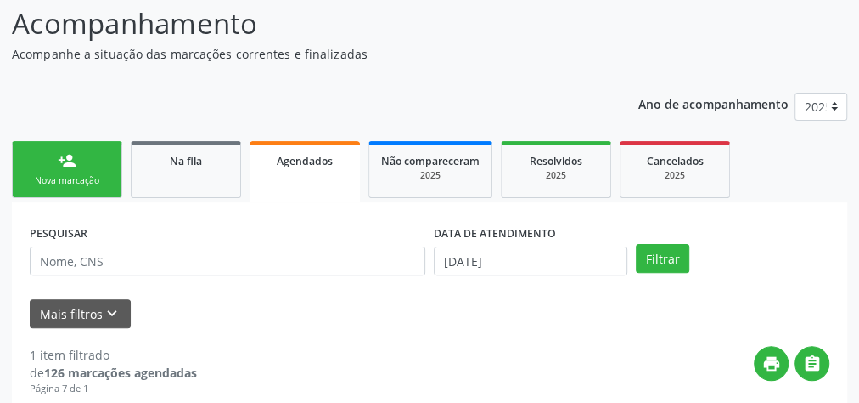
scroll to position [158, 0]
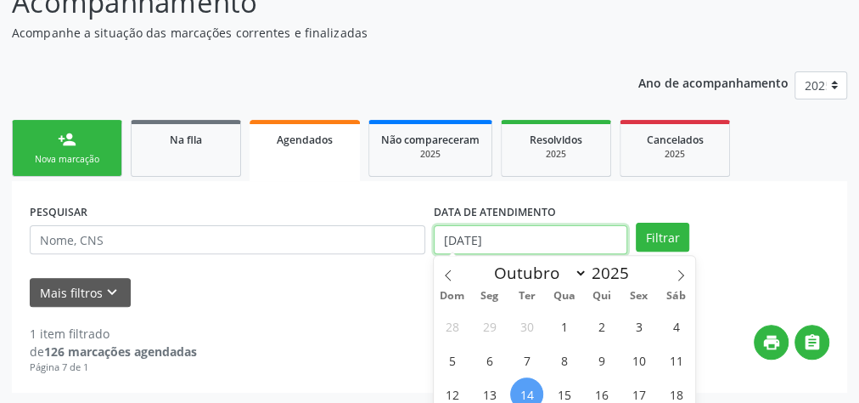
click at [511, 233] on input "[DATE]" at bounding box center [531, 239] width 194 height 29
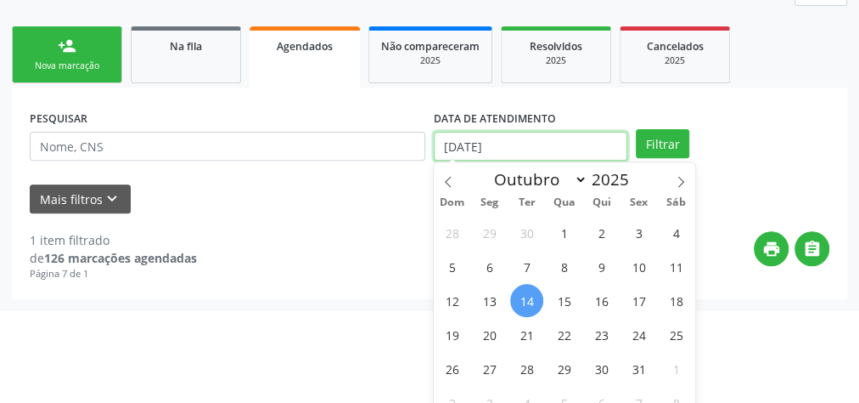
scroll to position [267, 0]
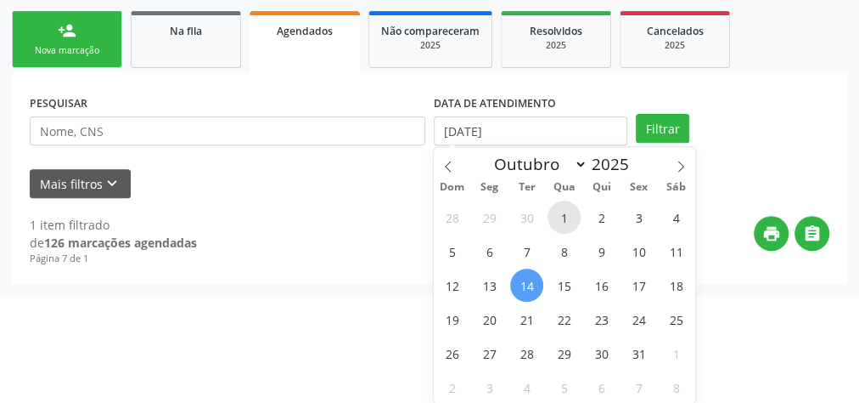
click at [553, 212] on span "1" at bounding box center [564, 216] width 33 height 33
type input "01/10/2025"
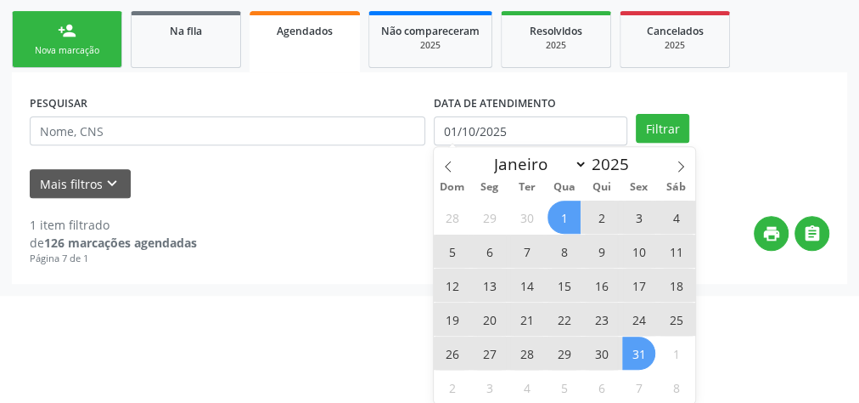
click at [642, 352] on span "31" at bounding box center [638, 352] width 33 height 33
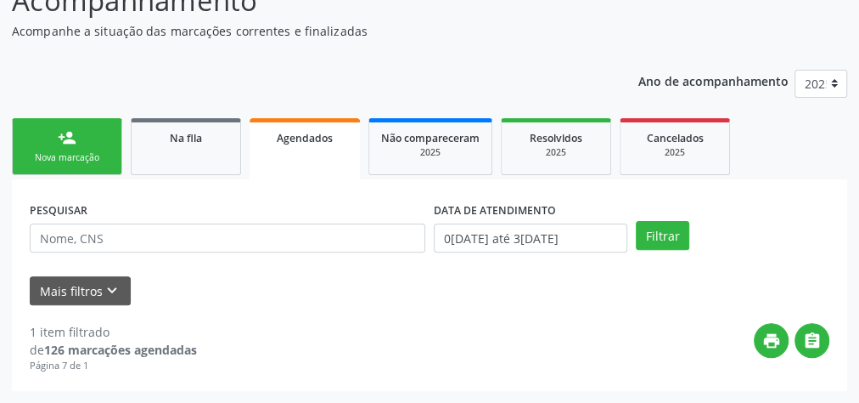
scroll to position [158, 0]
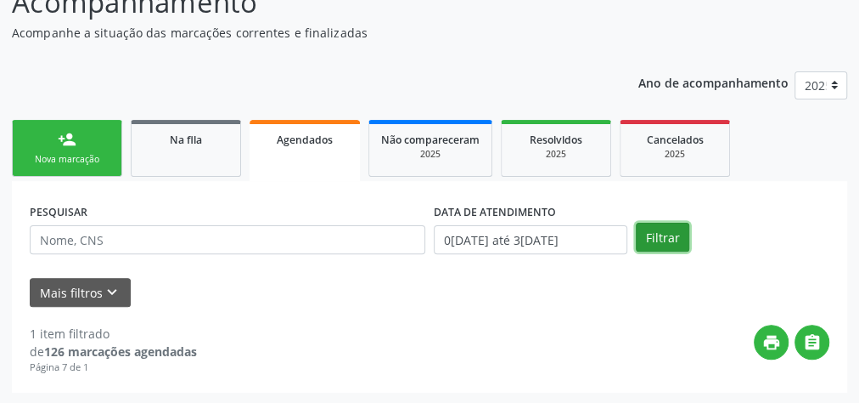
click at [667, 233] on button "Filtrar" at bounding box center [663, 236] width 54 height 29
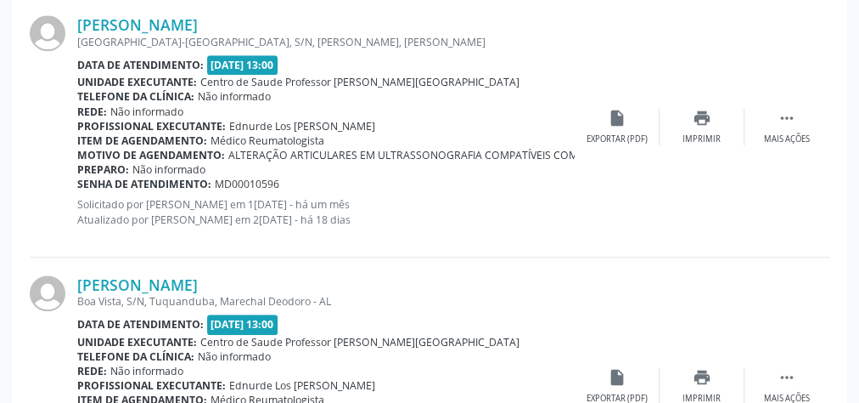
scroll to position [4124, 0]
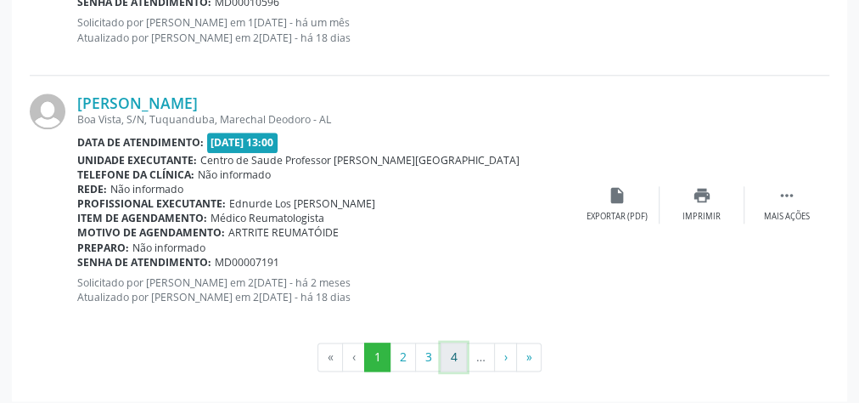
click at [450, 347] on button "4" at bounding box center [454, 356] width 26 height 29
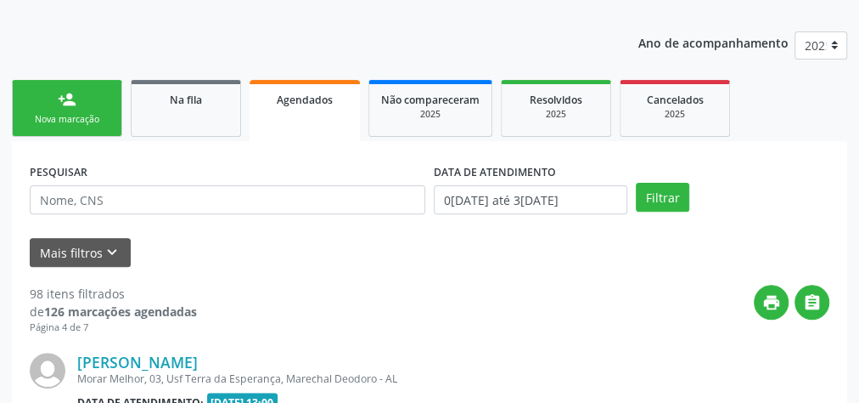
scroll to position [4159, 0]
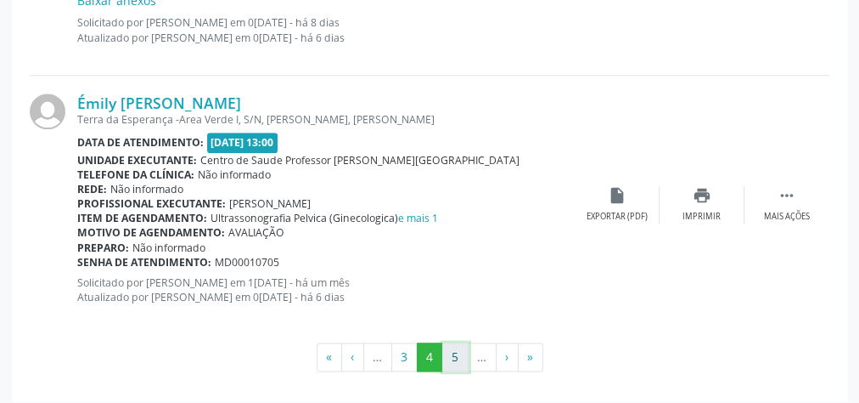
click at [453, 347] on button "5" at bounding box center [455, 356] width 26 height 29
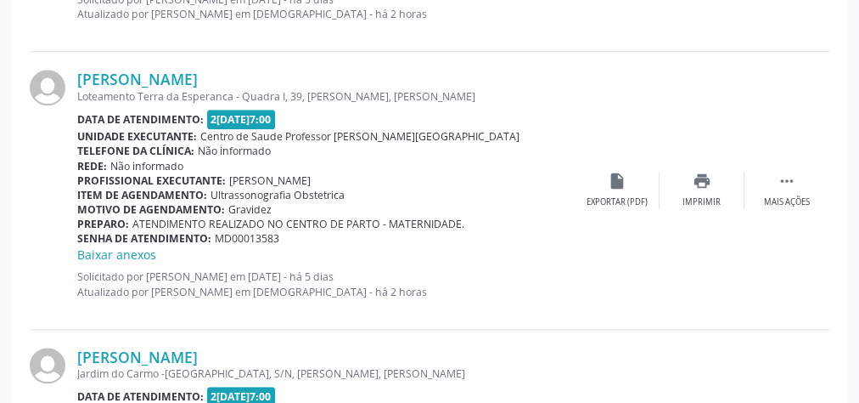
scroll to position [4177, 0]
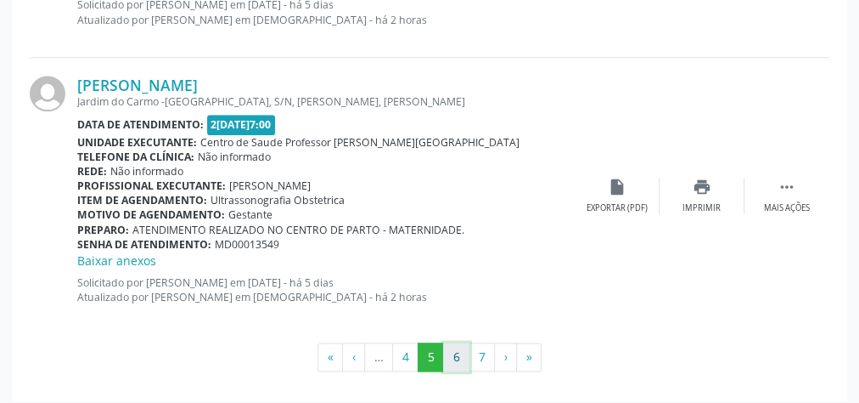
click at [453, 347] on button "6" at bounding box center [456, 356] width 26 height 29
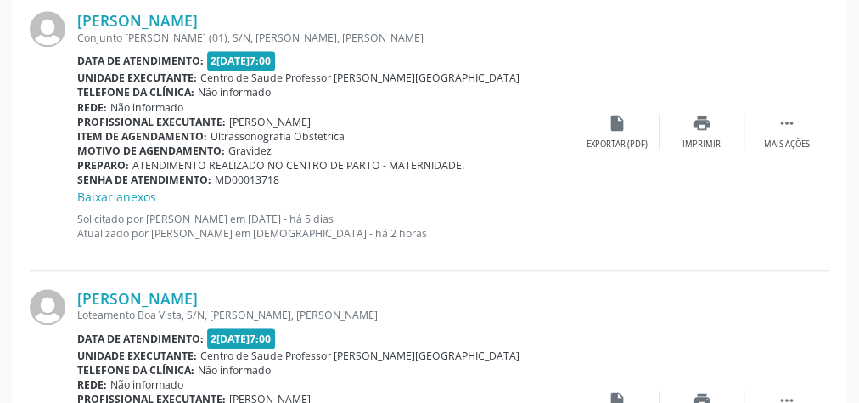
scroll to position [748, 0]
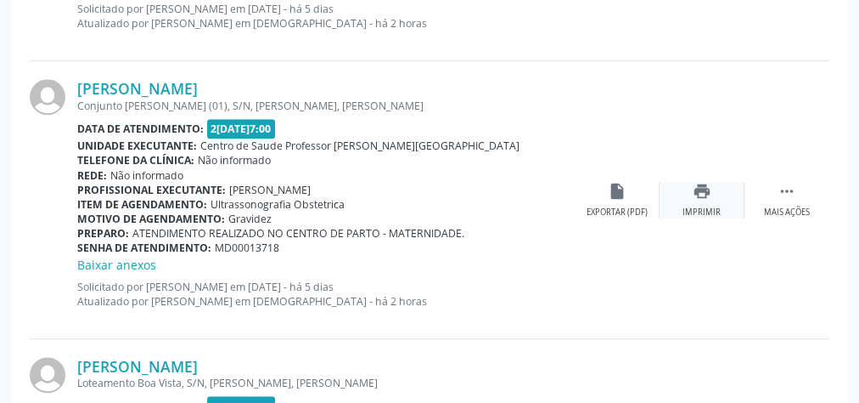
click at [683, 206] on div "print Imprimir" at bounding box center [702, 200] width 85 height 37
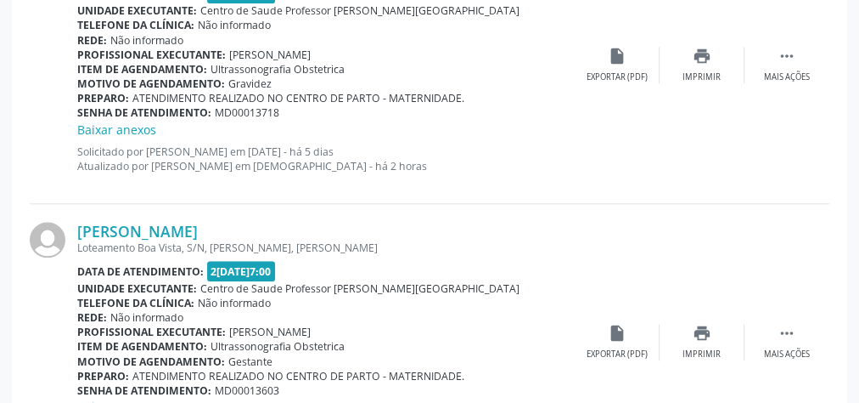
scroll to position [884, 0]
click at [702, 331] on icon "print" at bounding box center [702, 332] width 19 height 19
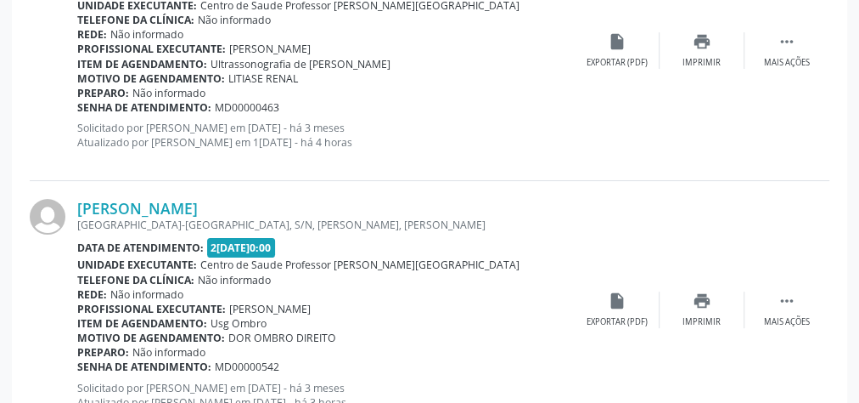
scroll to position [3398, 0]
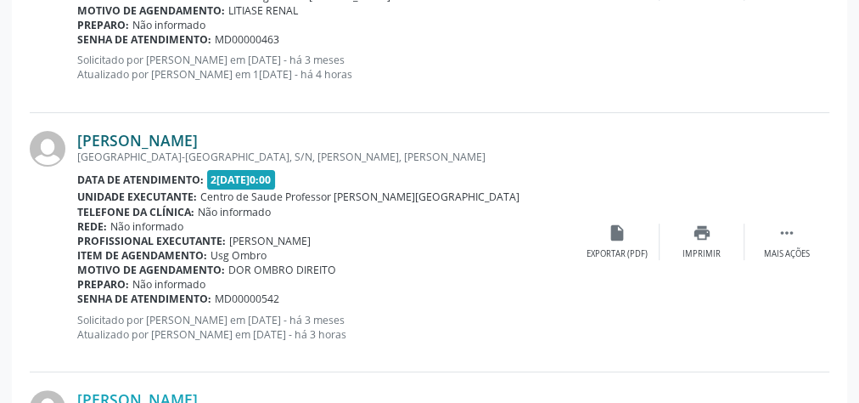
click at [187, 133] on link "[PERSON_NAME]" at bounding box center [137, 140] width 121 height 19
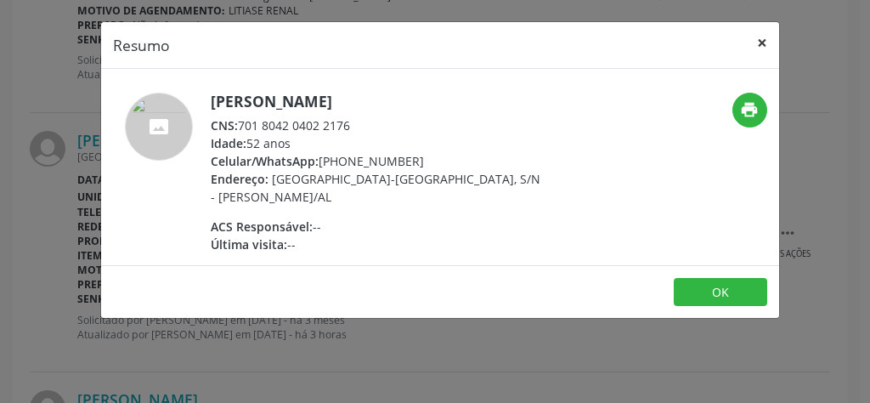
click at [766, 41] on button "×" at bounding box center [762, 43] width 34 height 42
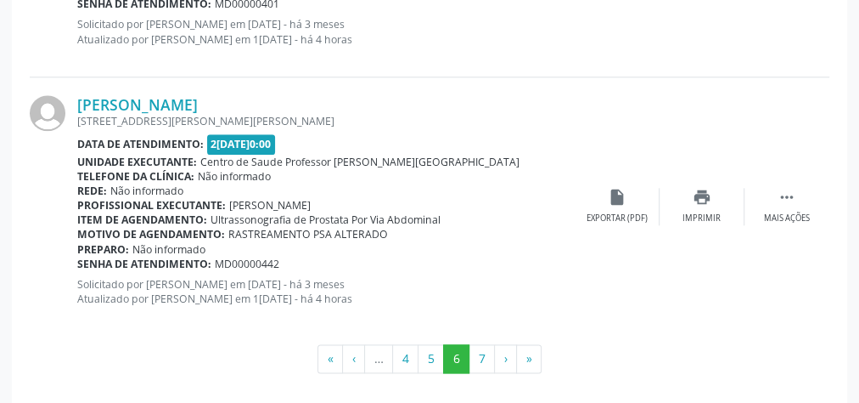
scroll to position [4213, 0]
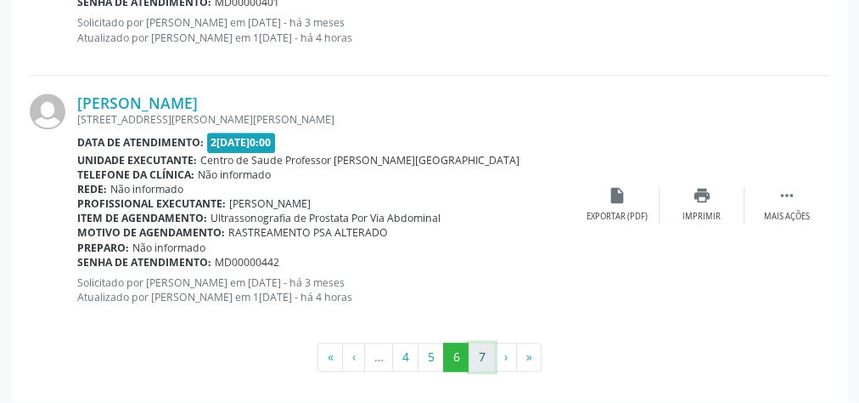
click at [476, 343] on button "7" at bounding box center [482, 356] width 26 height 29
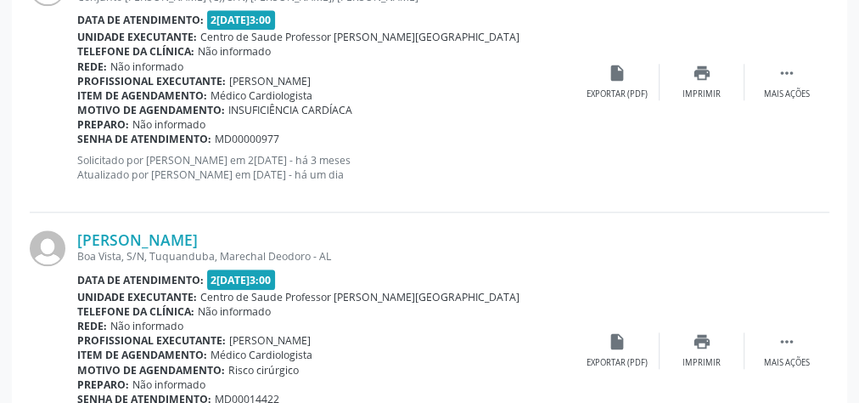
scroll to position [867, 0]
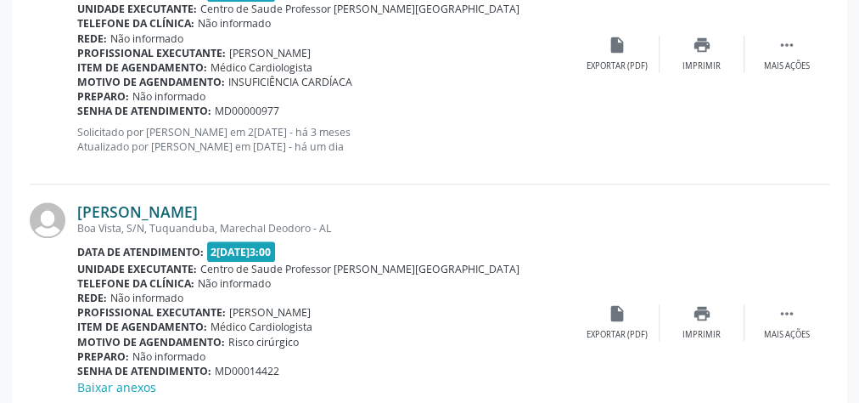
click at [116, 211] on link "[PERSON_NAME]" at bounding box center [137, 211] width 121 height 19
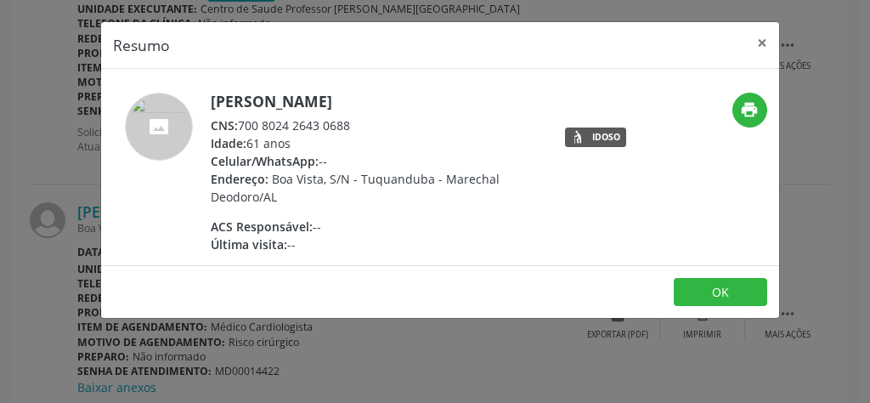
drag, startPoint x: 363, startPoint y: 121, endPoint x: 238, endPoint y: 125, distance: 124.9
click at [238, 125] on div "CNS: 700 8024 2643 0688" at bounding box center [376, 125] width 330 height 18
click at [764, 42] on button "×" at bounding box center [762, 43] width 34 height 42
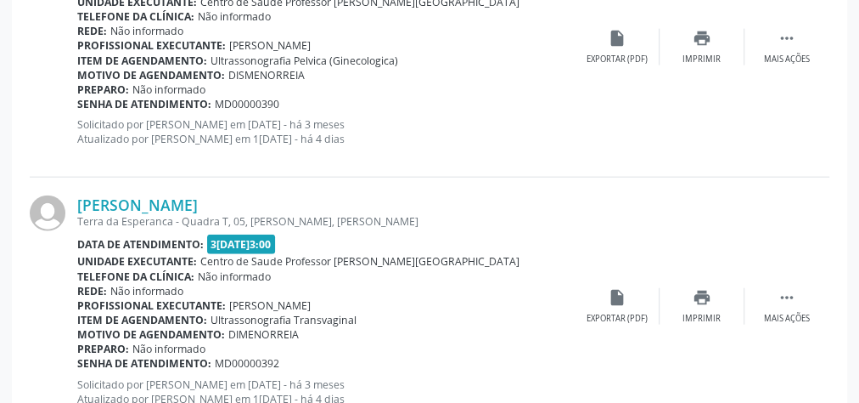
scroll to position [1954, 0]
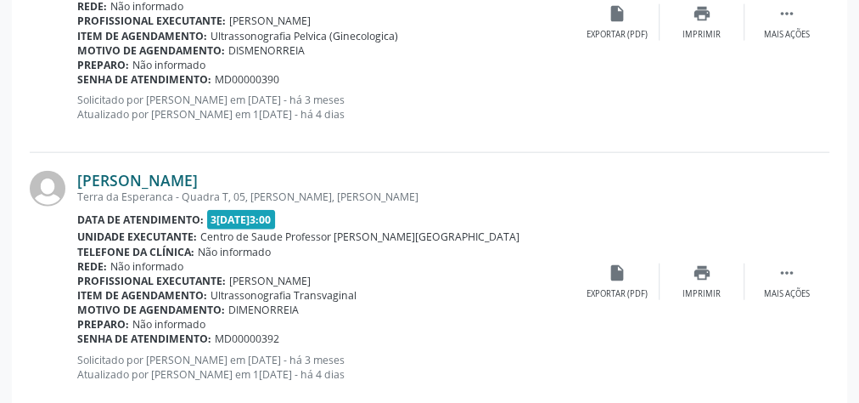
click at [198, 173] on link "[PERSON_NAME]" at bounding box center [137, 180] width 121 height 19
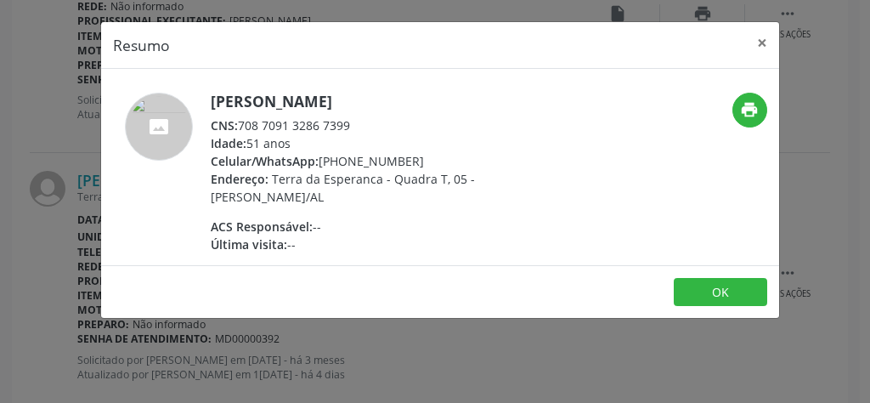
drag, startPoint x: 360, startPoint y: 121, endPoint x: 242, endPoint y: 127, distance: 118.2
click at [242, 127] on div "CNS: 708 7091 3286 7399" at bounding box center [376, 125] width 330 height 18
click at [765, 42] on button "×" at bounding box center [762, 43] width 34 height 42
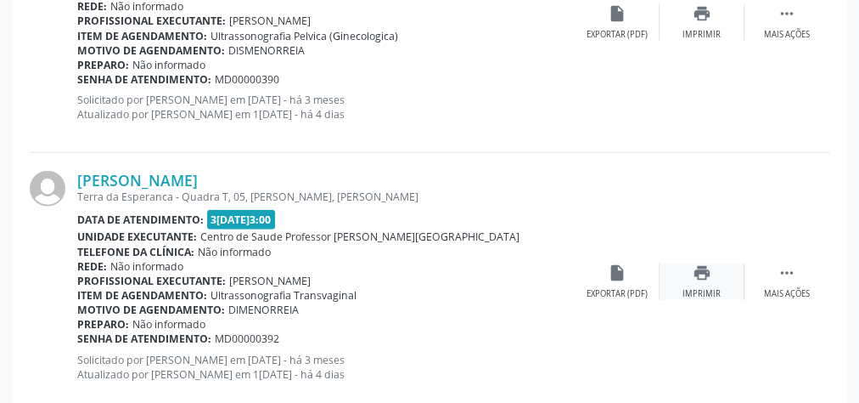
click at [695, 277] on icon "print" at bounding box center [702, 272] width 19 height 19
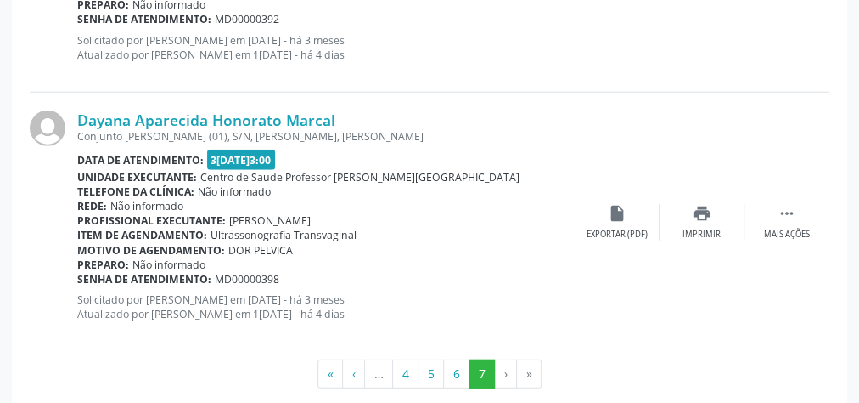
scroll to position [2294, 0]
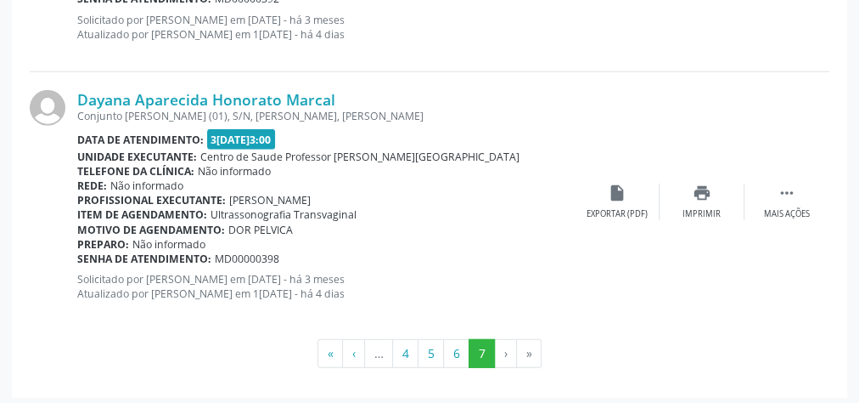
click at [237, 149] on span "Centro de Saude Professor [PERSON_NAME][GEOGRAPHIC_DATA]" at bounding box center [359, 156] width 319 height 14
click at [438, 351] on button "5" at bounding box center [431, 353] width 26 height 29
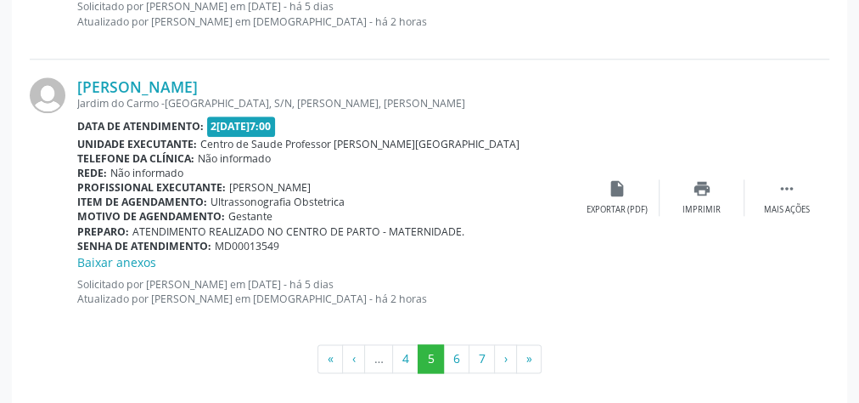
scroll to position [4177, 0]
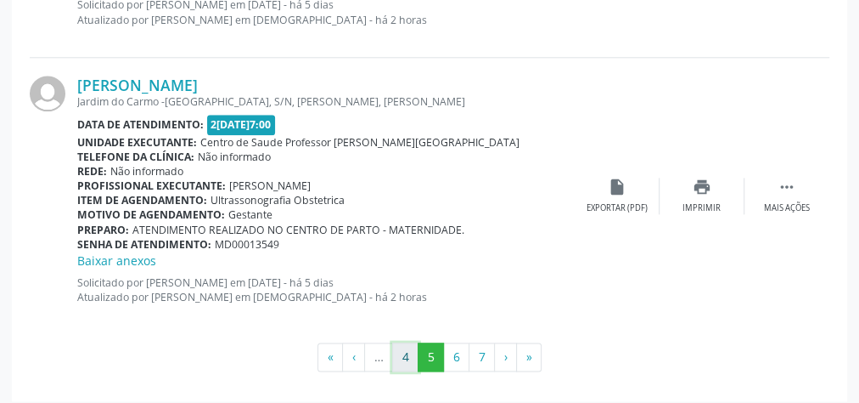
click at [405, 343] on button "4" at bounding box center [405, 356] width 26 height 29
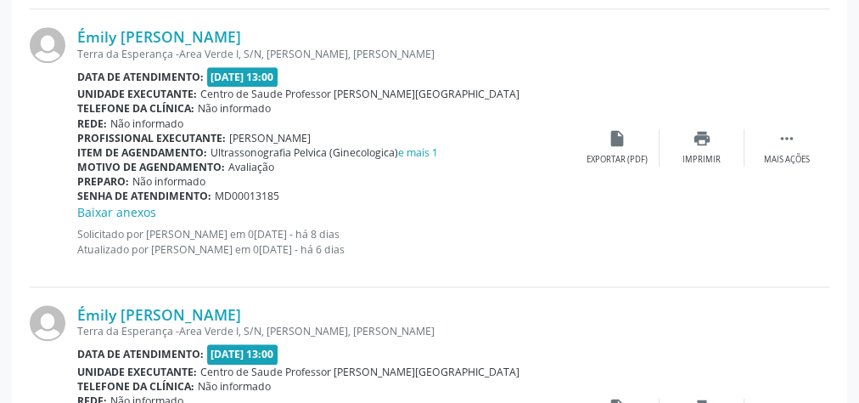
scroll to position [4159, 0]
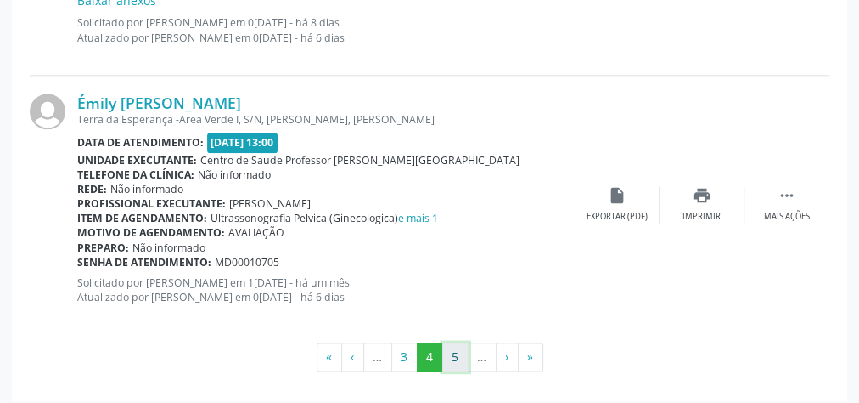
click at [452, 343] on button "5" at bounding box center [455, 356] width 26 height 29
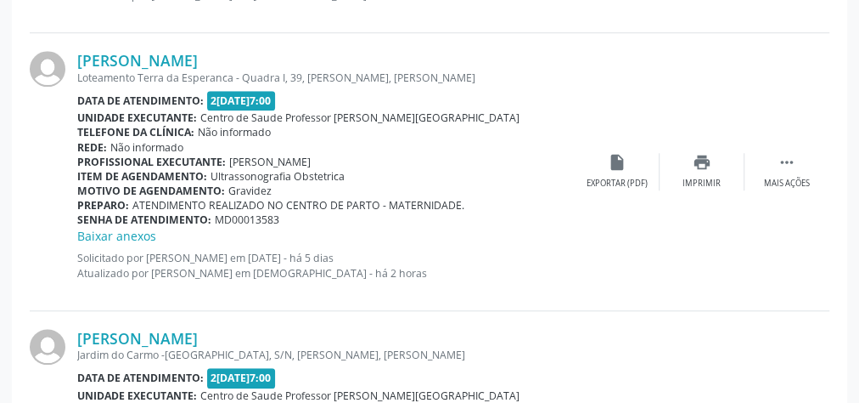
scroll to position [3906, 0]
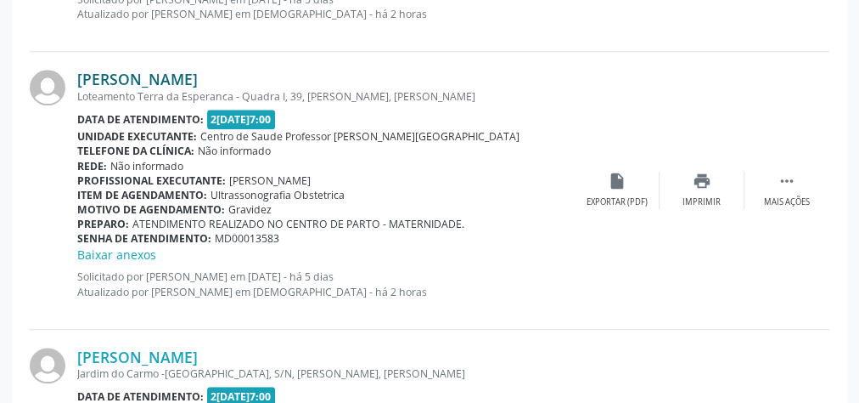
click at [116, 70] on link "[PERSON_NAME]" at bounding box center [137, 79] width 121 height 19
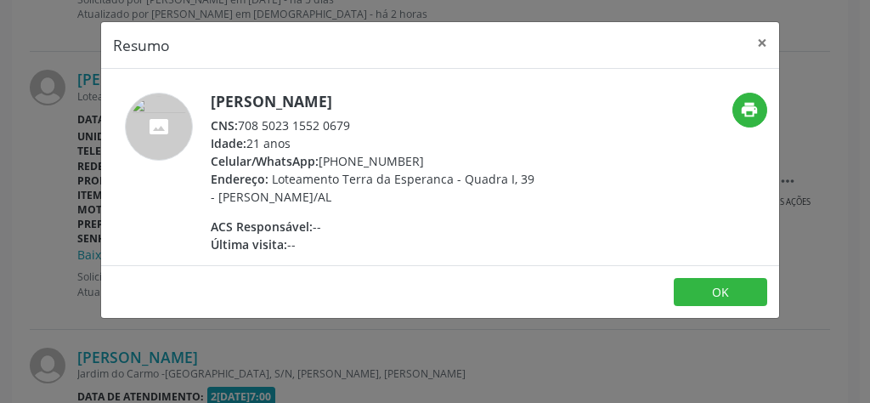
drag, startPoint x: 357, startPoint y: 123, endPoint x: 243, endPoint y: 122, distance: 113.8
click at [243, 122] on div "CNS: 708 5023 1552 0679" at bounding box center [376, 125] width 330 height 18
click at [762, 42] on button "×" at bounding box center [762, 43] width 34 height 42
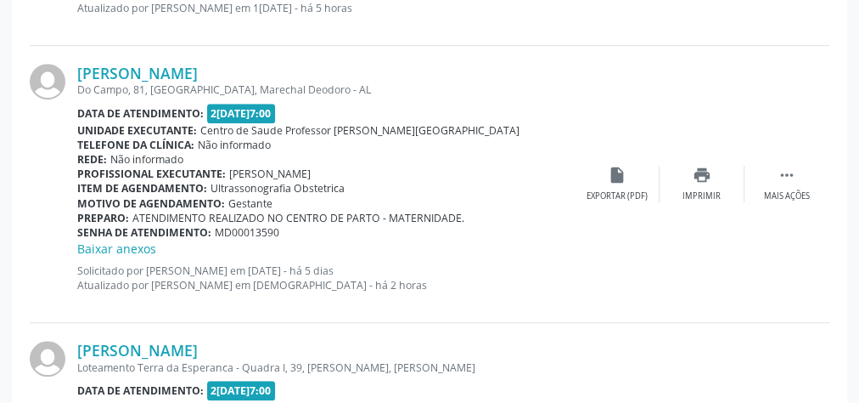
scroll to position [3634, 0]
click at [145, 70] on link "[PERSON_NAME]" at bounding box center [137, 74] width 121 height 19
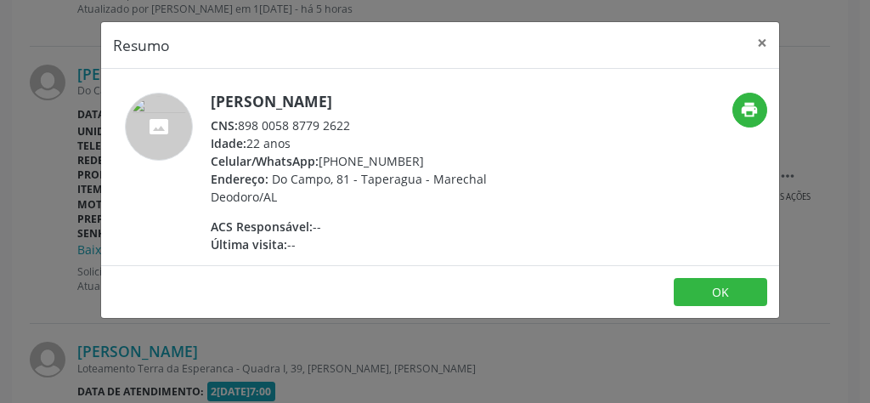
drag, startPoint x: 360, startPoint y: 122, endPoint x: 239, endPoint y: 123, distance: 120.6
click at [239, 123] on div "CNS: 898 0058 8779 2622" at bounding box center [376, 125] width 330 height 18
click at [759, 42] on button "×" at bounding box center [762, 43] width 34 height 42
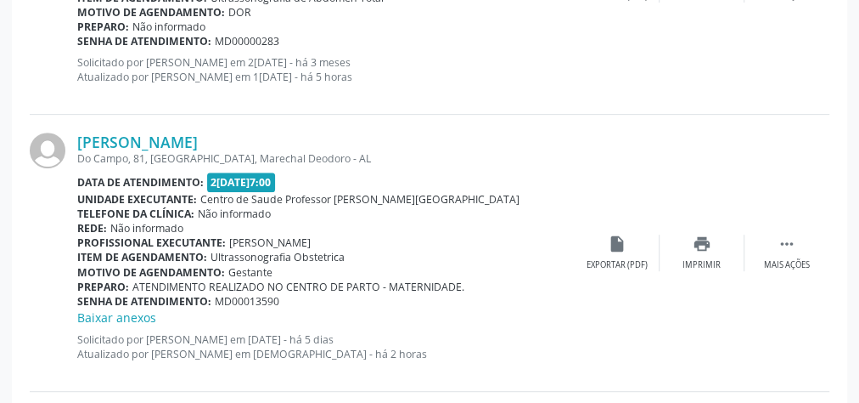
scroll to position [3294, 0]
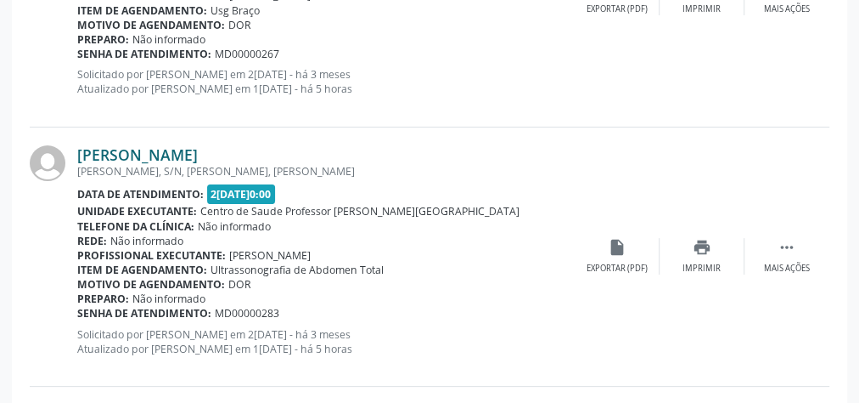
click at [198, 147] on link "[PERSON_NAME]" at bounding box center [137, 154] width 121 height 19
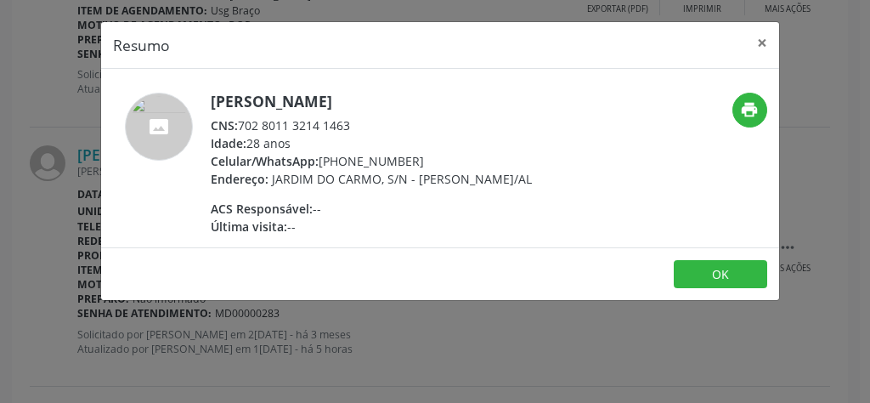
drag, startPoint x: 358, startPoint y: 130, endPoint x: 242, endPoint y: 122, distance: 115.7
click at [242, 122] on div "CNS: 702 8011 3214 1463" at bounding box center [371, 125] width 321 height 18
click at [762, 38] on button "×" at bounding box center [762, 43] width 34 height 42
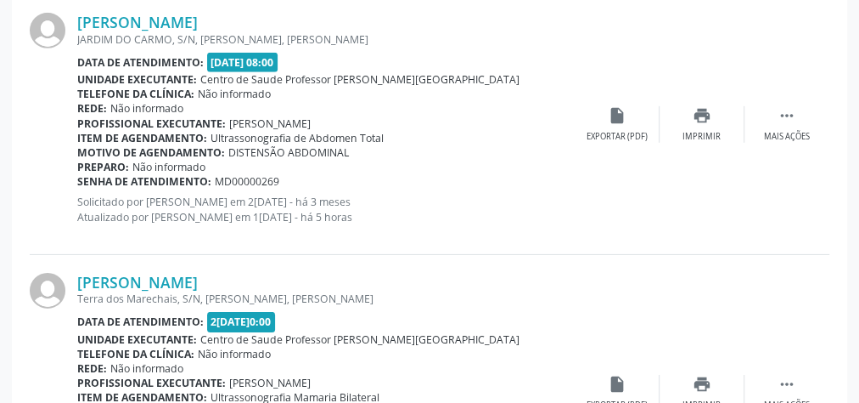
scroll to position [2547, 0]
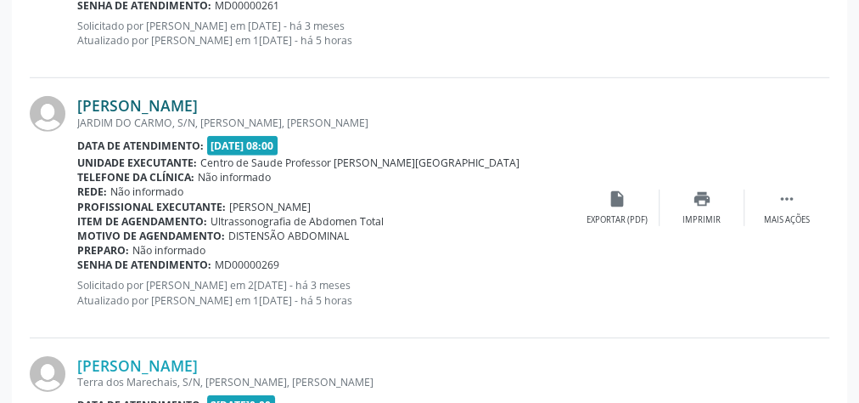
click at [132, 101] on link "[PERSON_NAME]" at bounding box center [137, 105] width 121 height 19
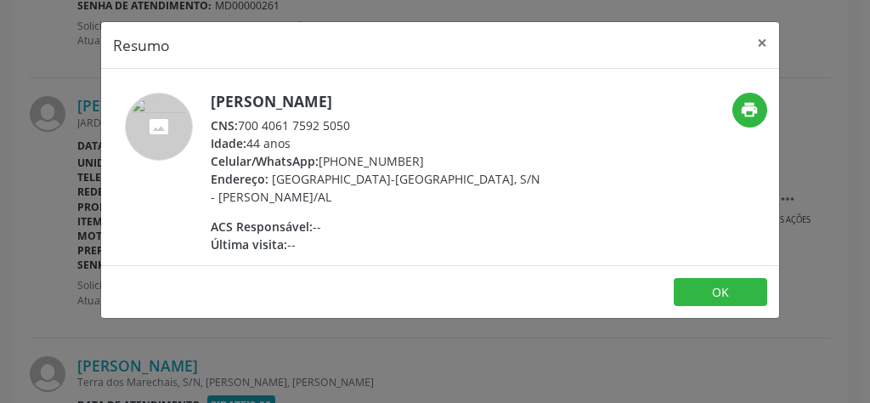
drag, startPoint x: 363, startPoint y: 127, endPoint x: 241, endPoint y: 122, distance: 121.5
click at [241, 122] on div "CNS: 700 4061 7592 5050" at bounding box center [376, 125] width 330 height 18
click at [757, 42] on button "×" at bounding box center [762, 43] width 34 height 42
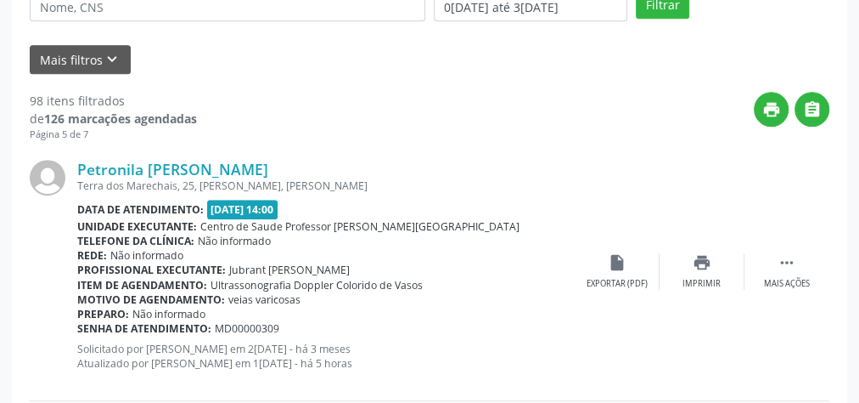
scroll to position [373, 0]
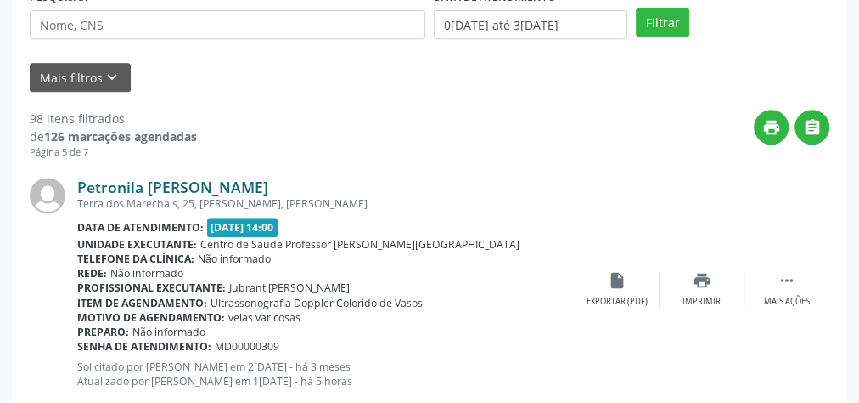
click at [197, 186] on link "Petronila [PERSON_NAME]" at bounding box center [172, 186] width 191 height 19
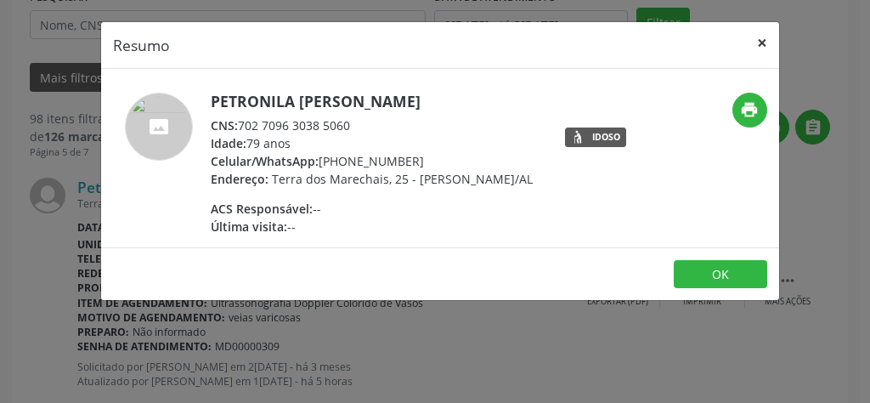
click at [770, 41] on button "×" at bounding box center [762, 43] width 34 height 42
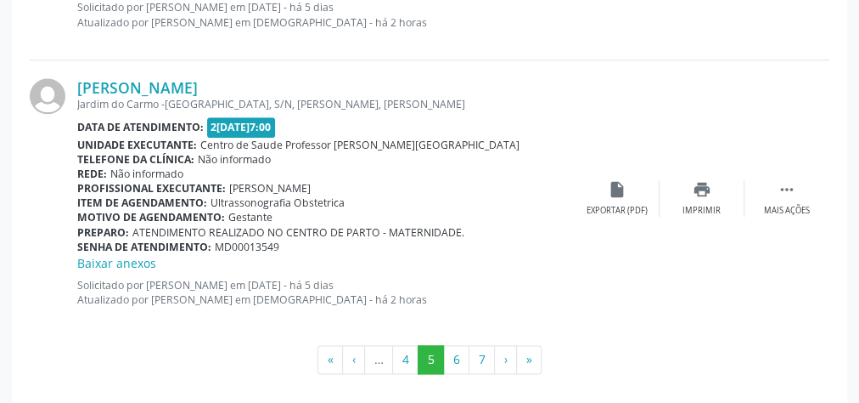
scroll to position [4177, 0]
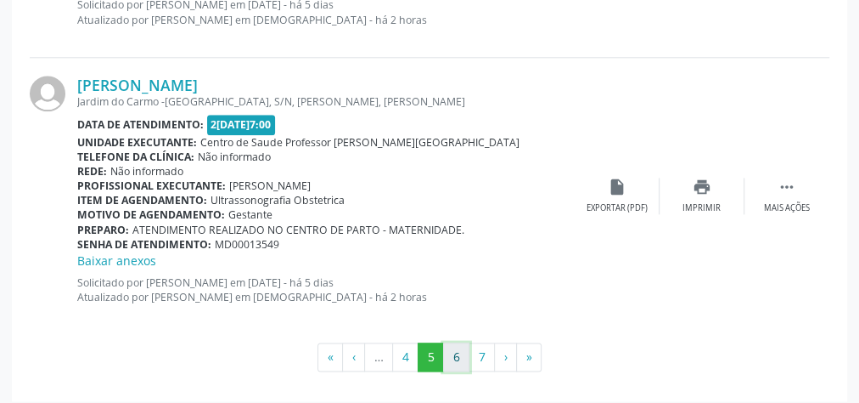
click at [452, 342] on button "6" at bounding box center [456, 356] width 26 height 29
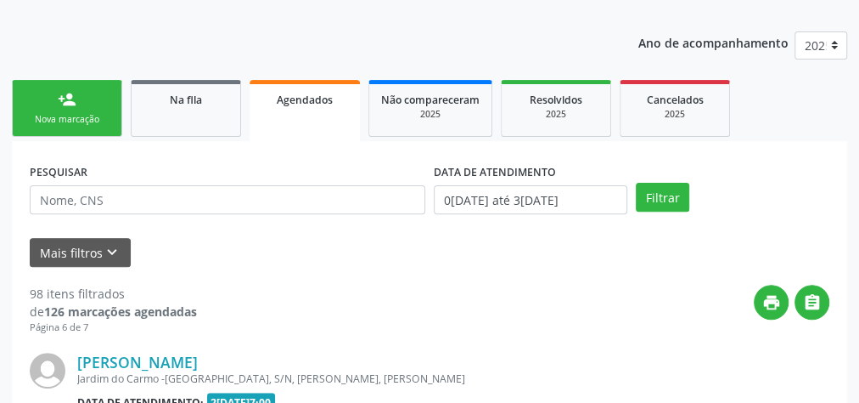
scroll to position [4213, 0]
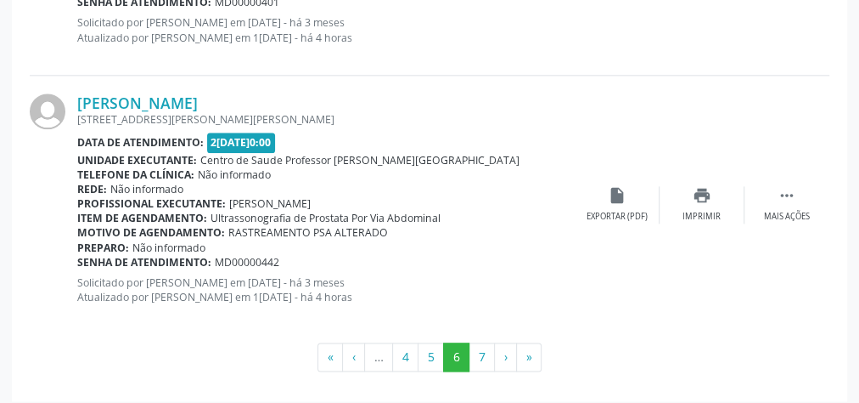
click at [422, 257] on div "Senha de atendimento: MD00000442" at bounding box center [326, 262] width 498 height 14
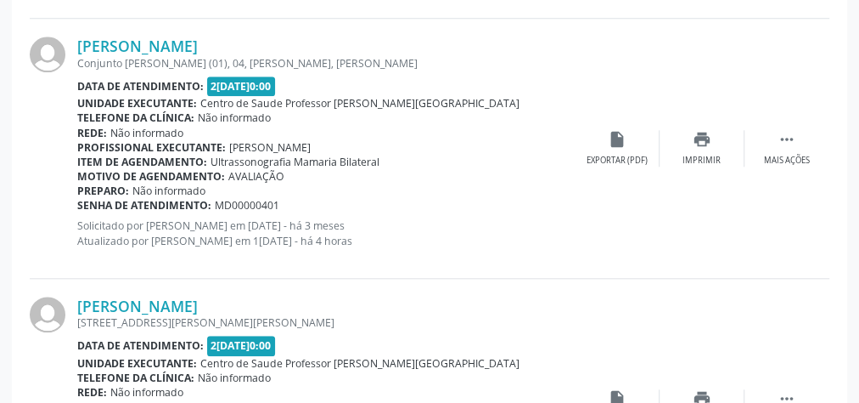
scroll to position [4009, 0]
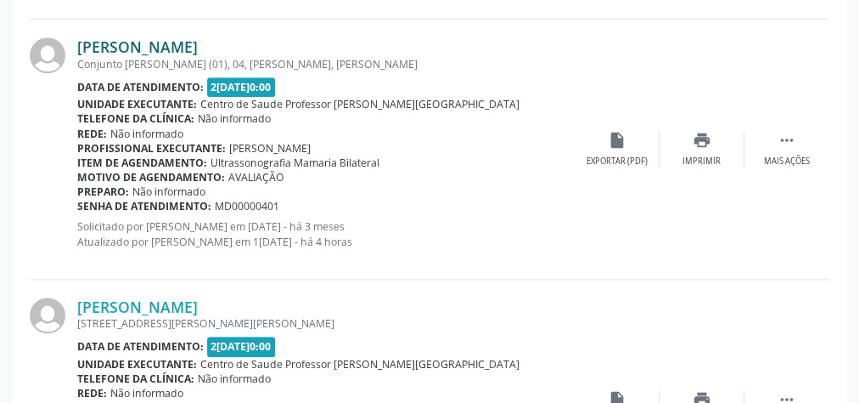
click at [138, 40] on link "[PERSON_NAME]" at bounding box center [137, 46] width 121 height 19
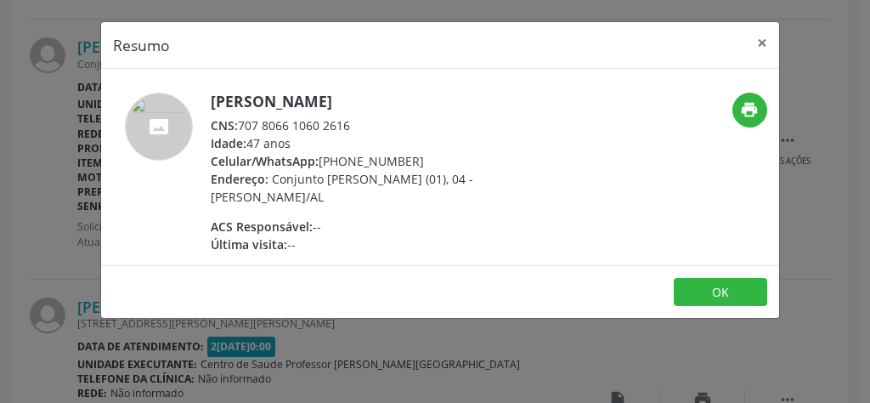
drag, startPoint x: 354, startPoint y: 123, endPoint x: 239, endPoint y: 127, distance: 114.7
click at [239, 127] on div "CNS: 707 8066 1060 2616" at bounding box center [376, 125] width 330 height 18
click at [759, 38] on button "×" at bounding box center [762, 43] width 34 height 42
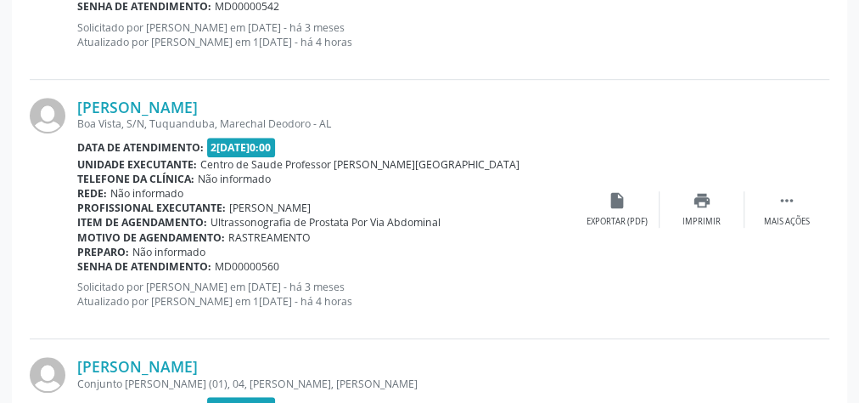
scroll to position [3669, 0]
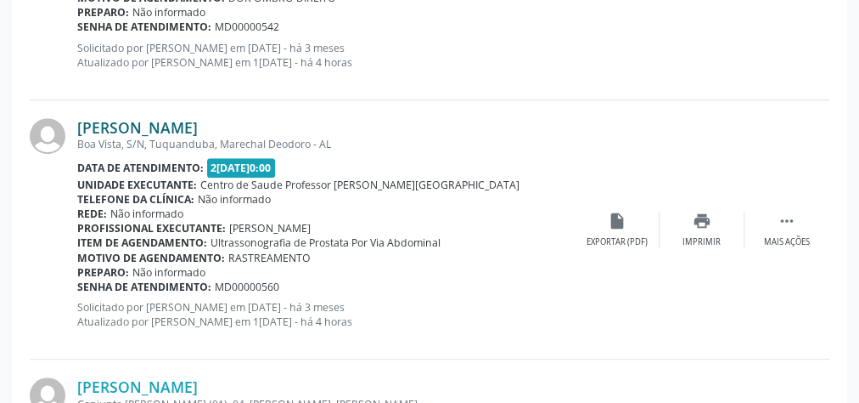
click at [198, 121] on link "[PERSON_NAME]" at bounding box center [137, 127] width 121 height 19
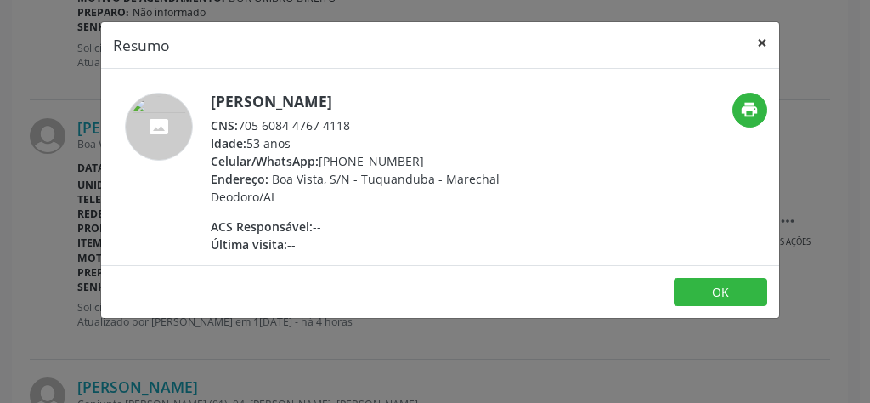
click at [757, 42] on button "×" at bounding box center [762, 43] width 34 height 42
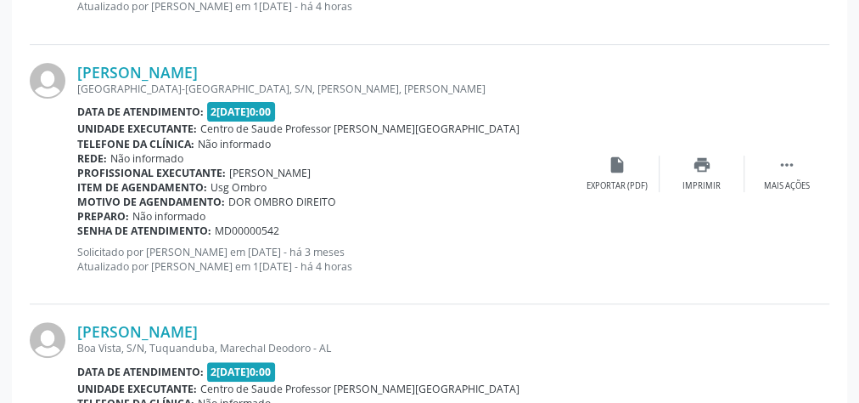
scroll to position [3398, 0]
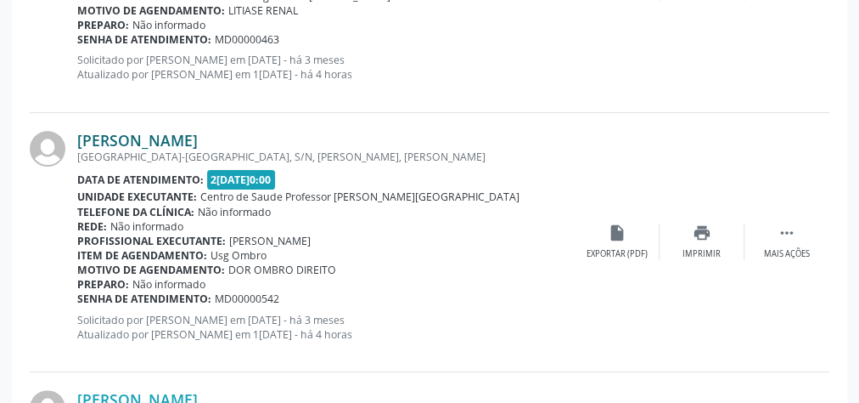
click at [198, 133] on link "[PERSON_NAME]" at bounding box center [137, 140] width 121 height 19
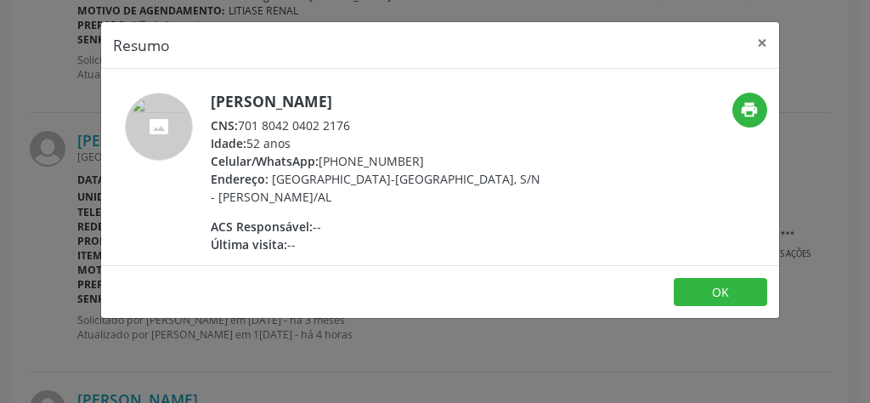
drag, startPoint x: 354, startPoint y: 121, endPoint x: 242, endPoint y: 127, distance: 112.3
click at [242, 127] on div "CNS: 701 8042 0402 2176" at bounding box center [376, 125] width 330 height 18
click at [759, 46] on button "×" at bounding box center [762, 43] width 34 height 42
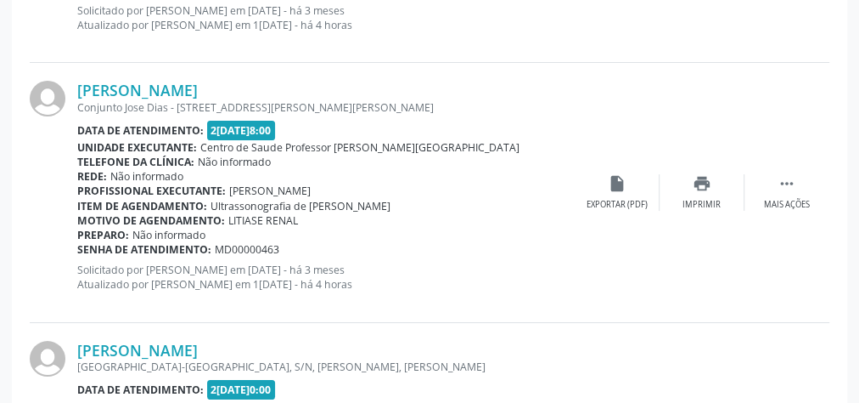
scroll to position [3126, 0]
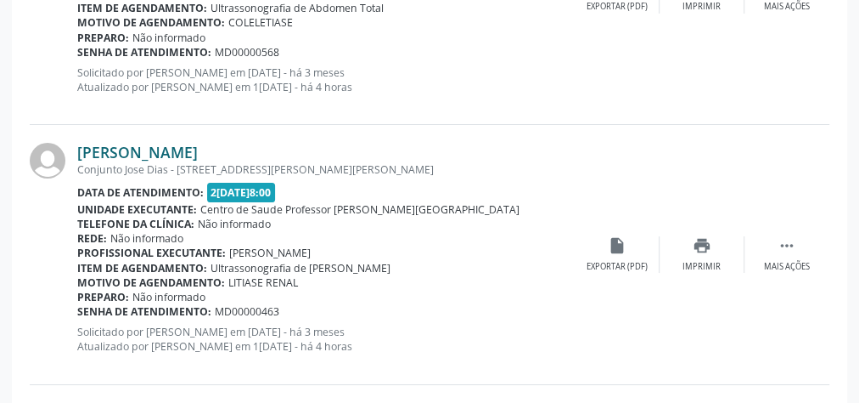
click at [198, 148] on link "[PERSON_NAME]" at bounding box center [137, 152] width 121 height 19
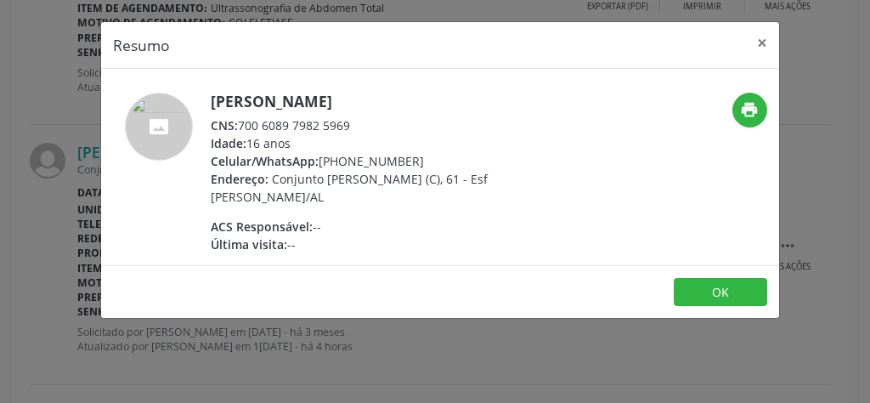
drag, startPoint x: 362, startPoint y: 133, endPoint x: 242, endPoint y: 121, distance: 120.3
click at [242, 121] on div "[PERSON_NAME] CNS: 700 6089 7982 5969 Idade: 16 anos Celular/WhatsApp: [PHONE_N…" at bounding box center [376, 173] width 330 height 161
click at [761, 42] on button "×" at bounding box center [762, 43] width 34 height 42
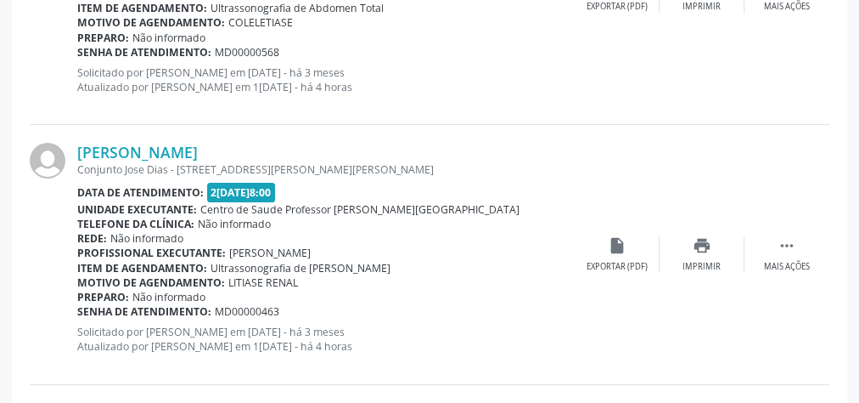
scroll to position [2922, 0]
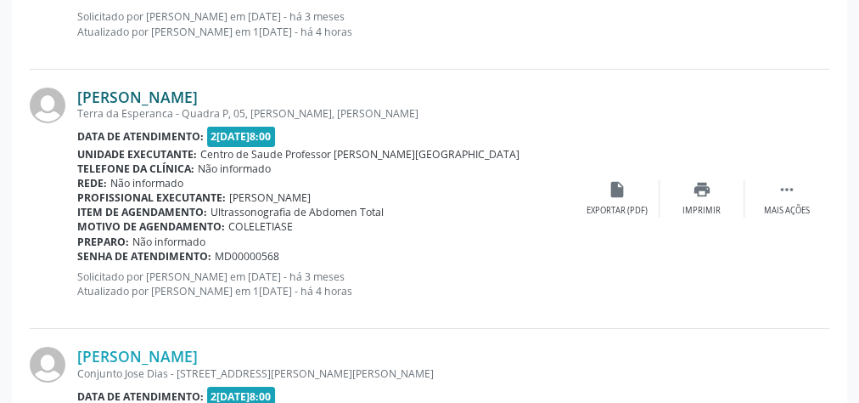
click at [156, 93] on link "[PERSON_NAME]" at bounding box center [137, 96] width 121 height 19
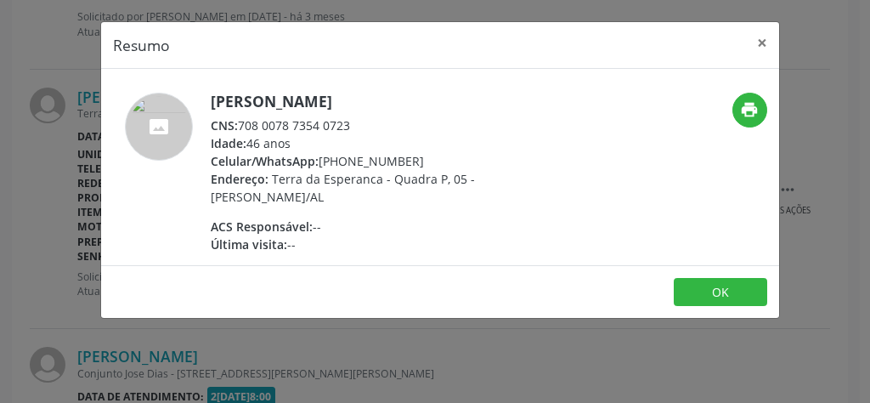
drag, startPoint x: 367, startPoint y: 127, endPoint x: 239, endPoint y: 118, distance: 127.7
click at [239, 118] on div "CNS: 708 0078 7354 0723" at bounding box center [376, 125] width 330 height 18
drag, startPoint x: 760, startPoint y: 34, endPoint x: 689, endPoint y: 106, distance: 101.5
click at [761, 34] on button "×" at bounding box center [762, 43] width 34 height 42
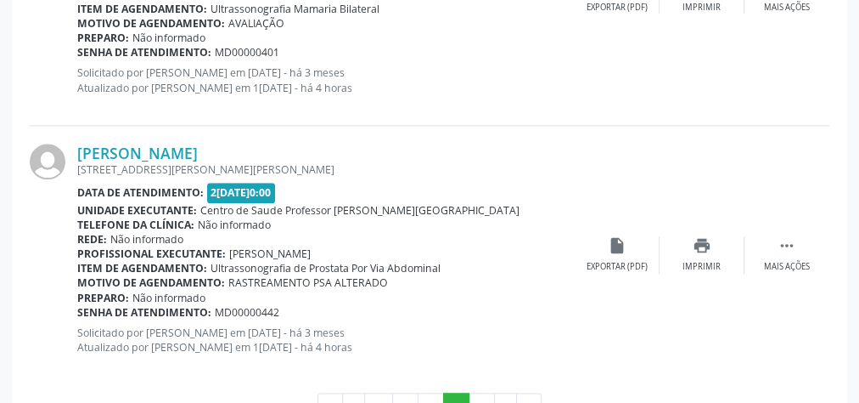
scroll to position [4213, 0]
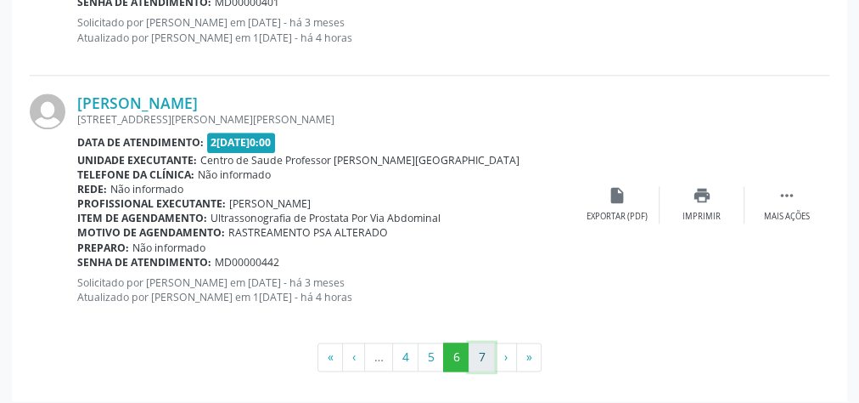
click at [482, 348] on button "7" at bounding box center [482, 356] width 26 height 29
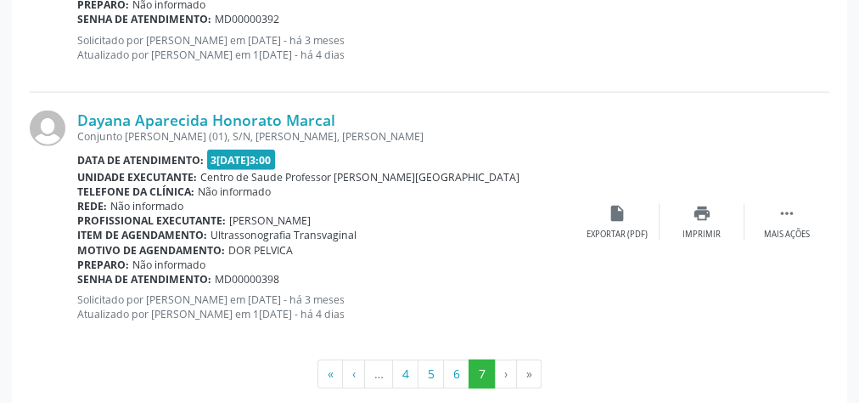
scroll to position [2294, 0]
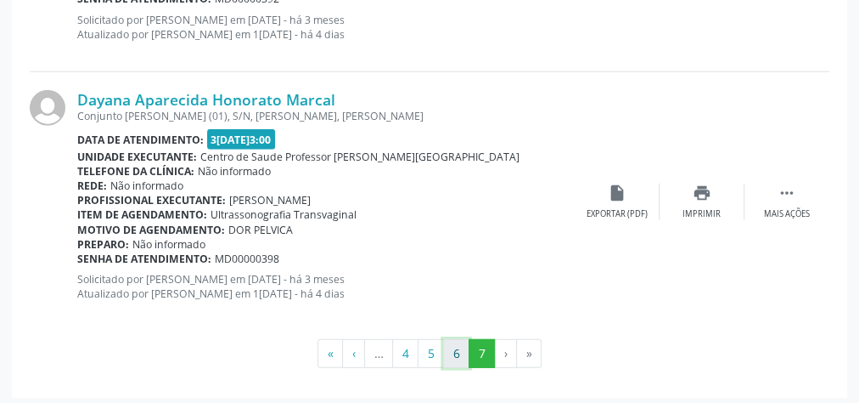
click at [450, 346] on button "6" at bounding box center [456, 353] width 26 height 29
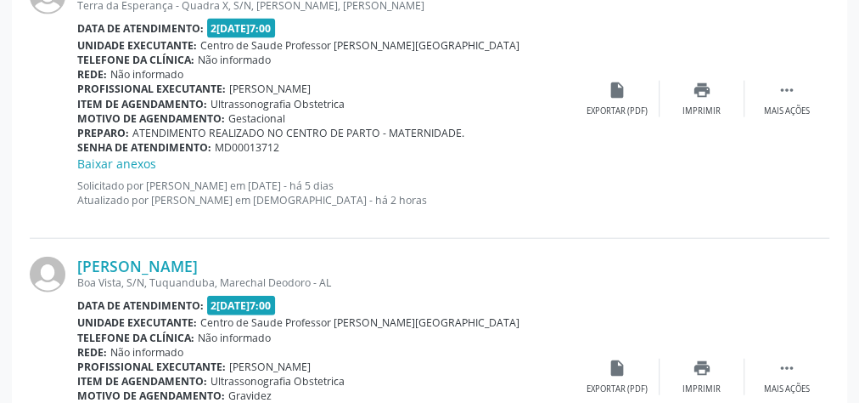
scroll to position [1926, 0]
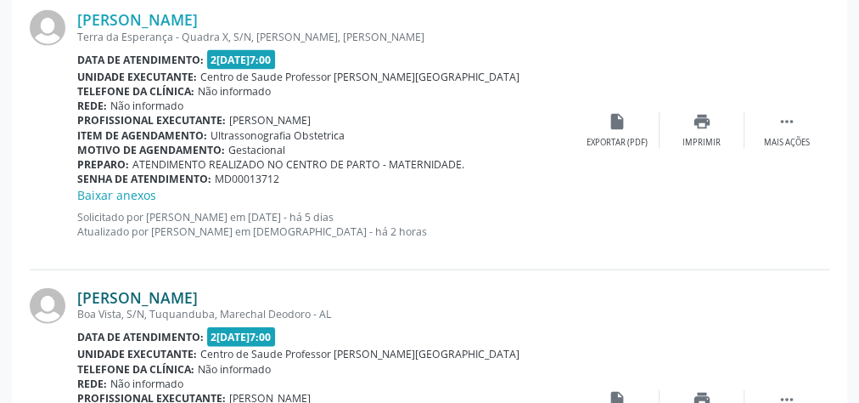
click at [149, 295] on link "[PERSON_NAME]" at bounding box center [137, 297] width 121 height 19
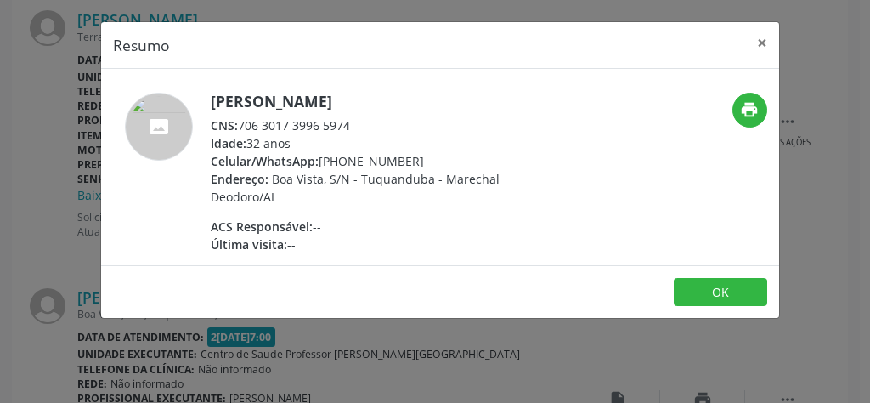
drag, startPoint x: 358, startPoint y: 119, endPoint x: 238, endPoint y: 121, distance: 119.8
click at [238, 121] on div "CNS: 706 3017 3996 5974" at bounding box center [376, 125] width 330 height 18
drag, startPoint x: 238, startPoint y: 121, endPoint x: 757, endPoint y: 39, distance: 526.1
click at [757, 39] on button "×" at bounding box center [762, 43] width 34 height 42
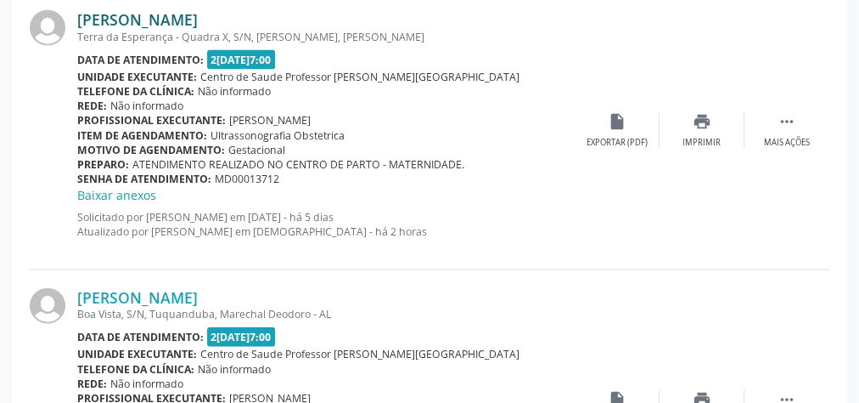
click at [149, 17] on link "[PERSON_NAME]" at bounding box center [137, 19] width 121 height 19
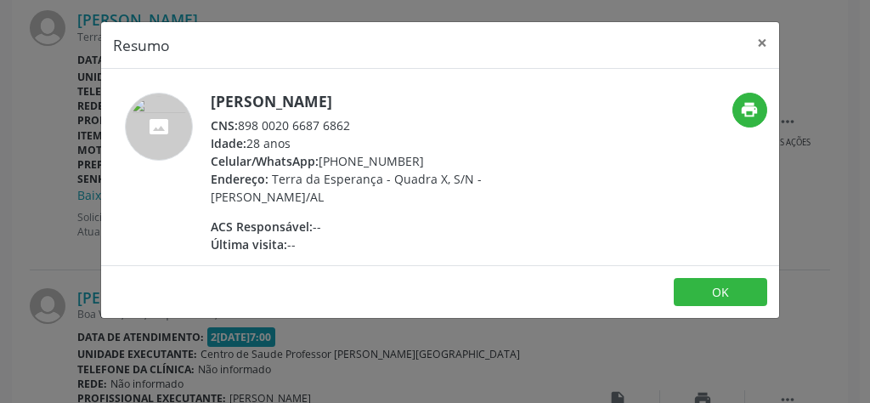
drag, startPoint x: 358, startPoint y: 127, endPoint x: 241, endPoint y: 126, distance: 116.4
click at [241, 126] on div "CNS: 898 0020 6687 6862" at bounding box center [376, 125] width 330 height 18
click at [757, 42] on button "×" at bounding box center [762, 43] width 34 height 42
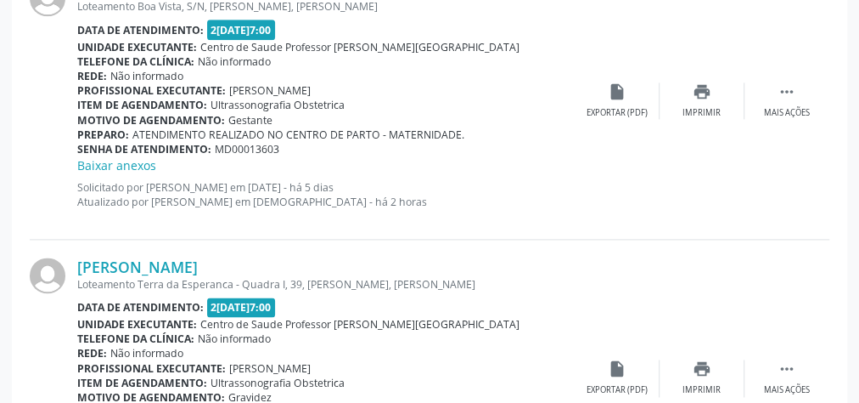
scroll to position [1043, 0]
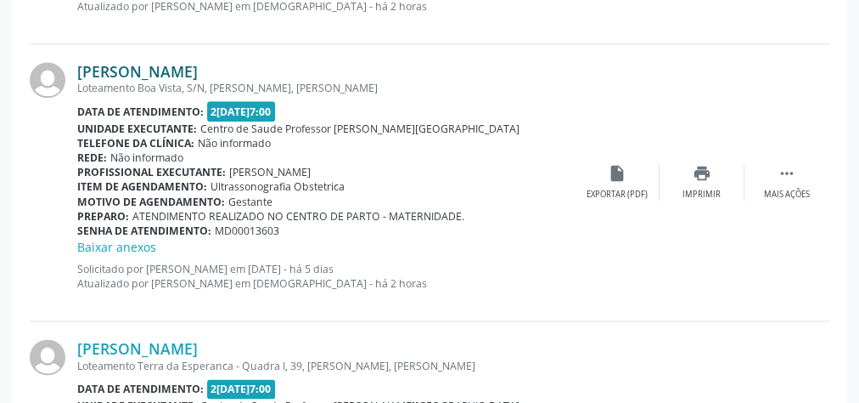
click at [195, 75] on link "[PERSON_NAME]" at bounding box center [137, 71] width 121 height 19
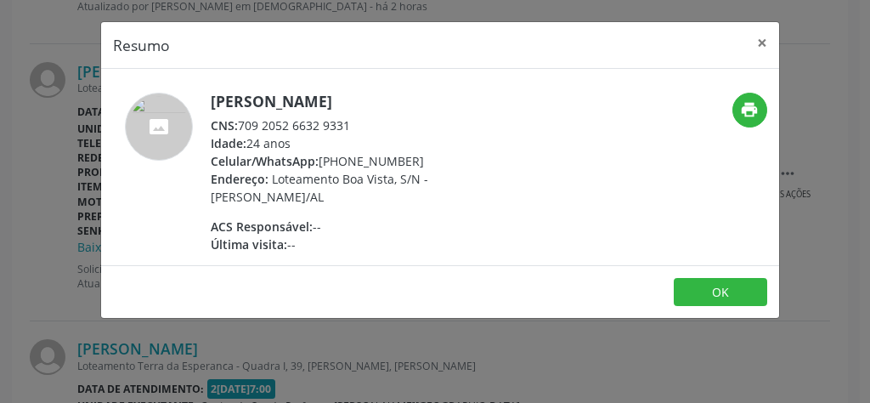
drag, startPoint x: 354, startPoint y: 144, endPoint x: 241, endPoint y: 137, distance: 113.1
click at [241, 134] on div "CNS: 709 2052 6632 9331" at bounding box center [376, 125] width 330 height 18
click at [764, 37] on button "×" at bounding box center [762, 43] width 34 height 42
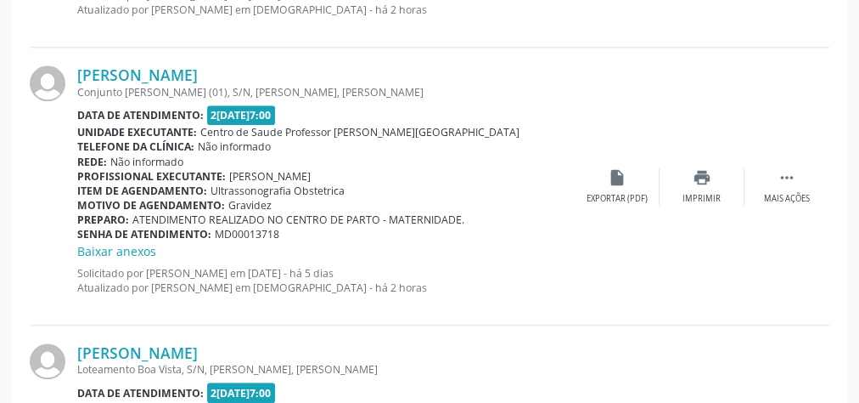
scroll to position [635, 0]
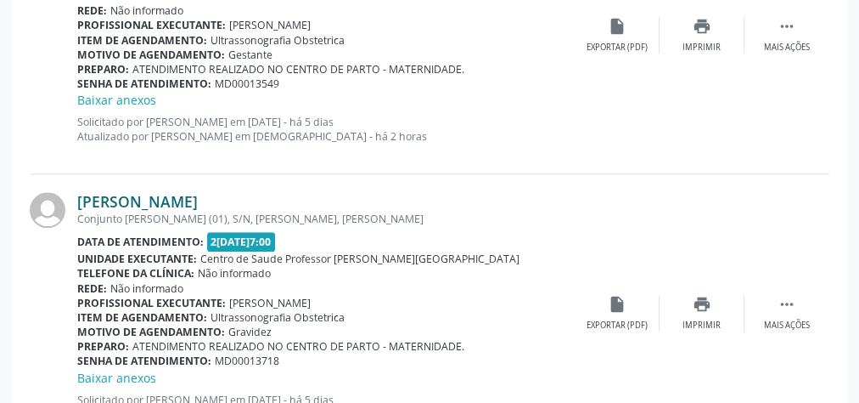
click at [126, 195] on link "[PERSON_NAME]" at bounding box center [137, 201] width 121 height 19
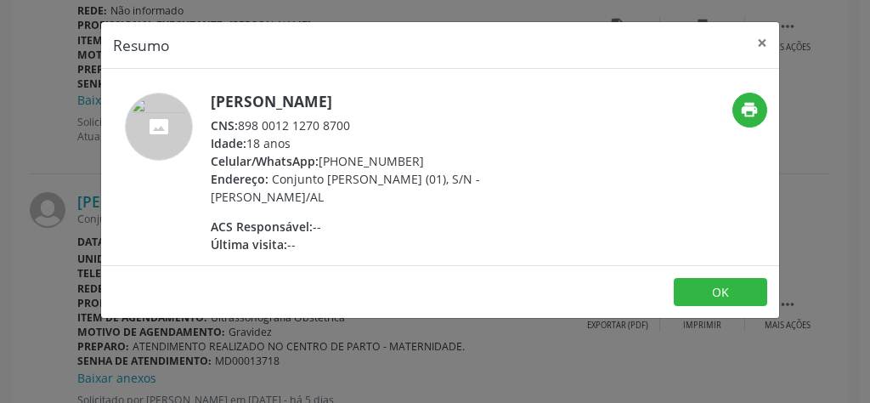
drag, startPoint x: 358, startPoint y: 122, endPoint x: 240, endPoint y: 120, distance: 117.2
click at [240, 120] on div "CNS: 898 0012 1270 8700" at bounding box center [376, 125] width 330 height 18
click at [764, 41] on button "×" at bounding box center [762, 43] width 34 height 42
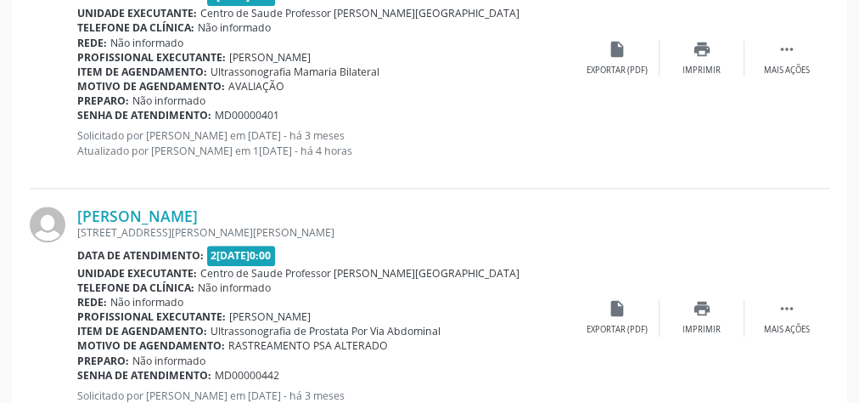
scroll to position [4213, 0]
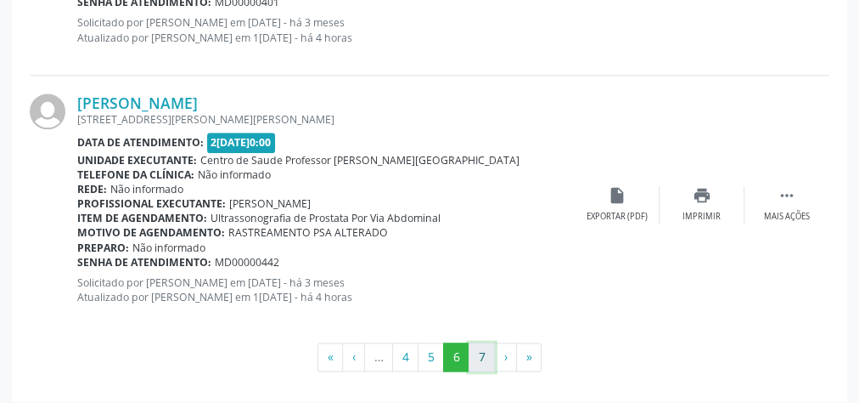
click at [479, 342] on button "7" at bounding box center [482, 356] width 26 height 29
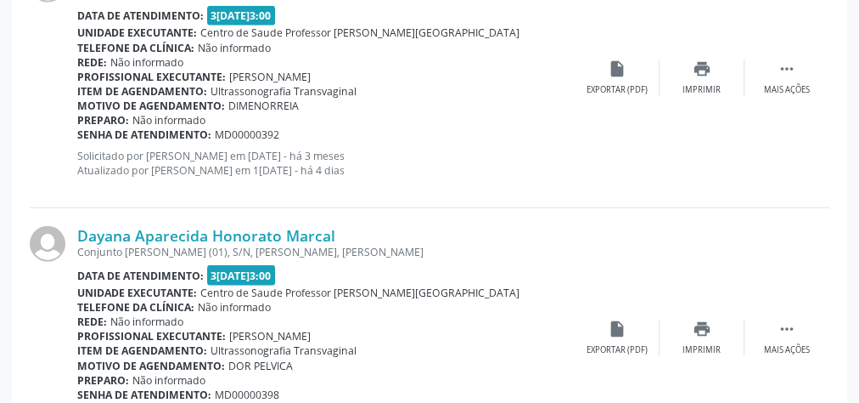
scroll to position [2294, 0]
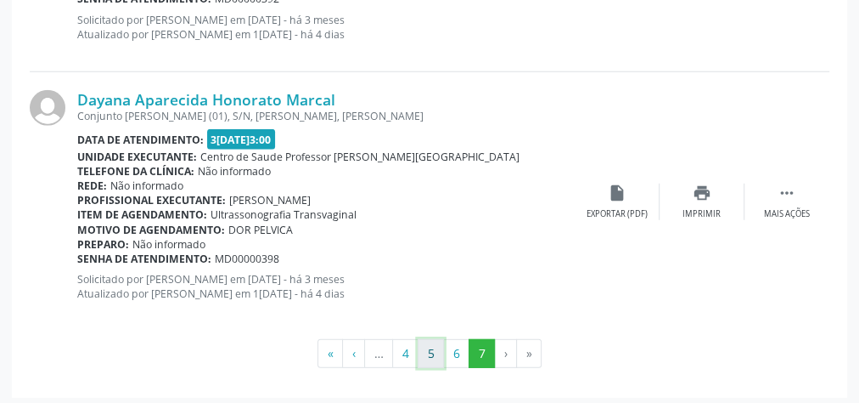
click at [426, 350] on button "5" at bounding box center [431, 353] width 26 height 29
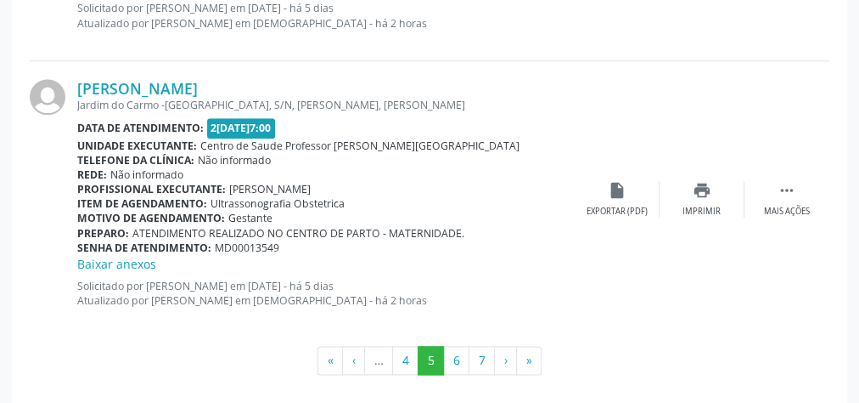
scroll to position [4177, 0]
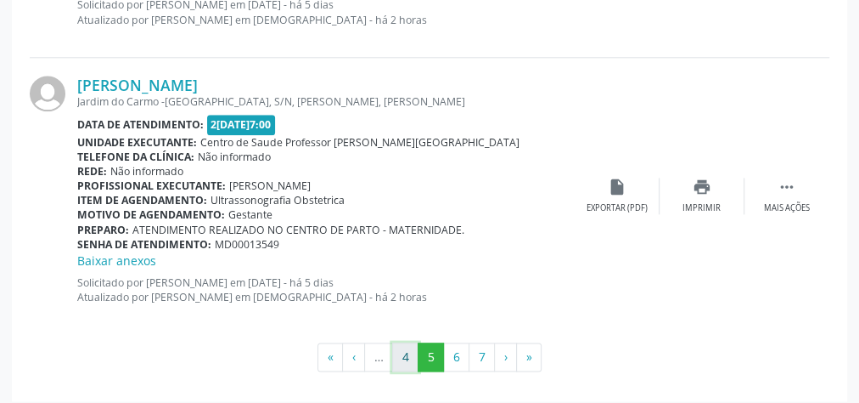
click at [405, 346] on button "4" at bounding box center [405, 356] width 26 height 29
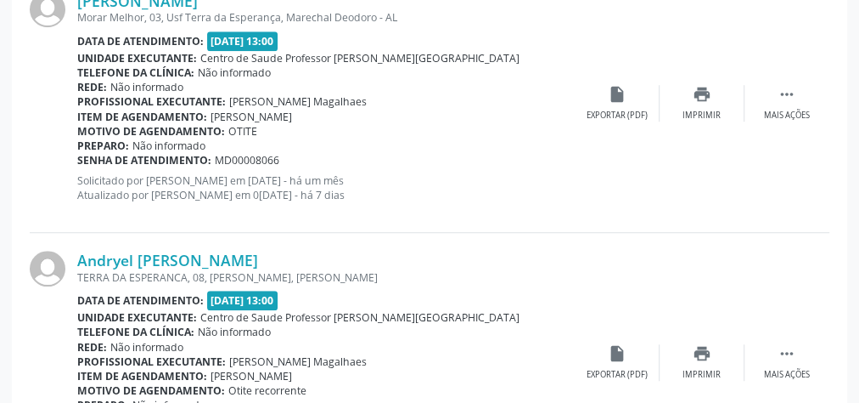
scroll to position [423, 0]
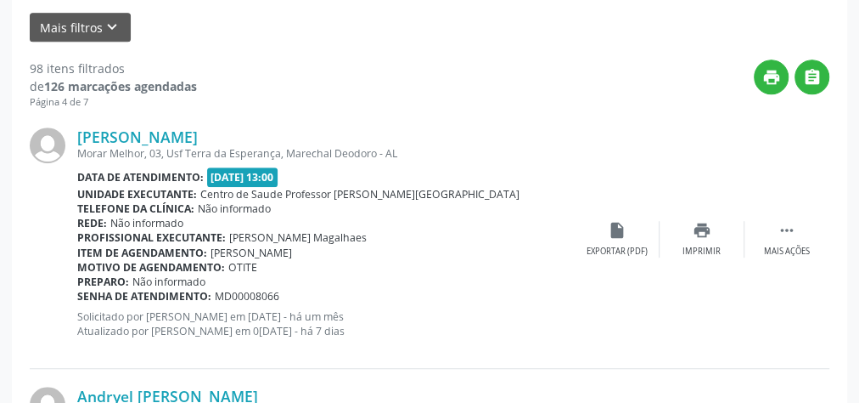
click at [372, 164] on div "[PERSON_NAME] Morar Melhor, 03, Usf Terra da Esperança, Marechal Deodoro - AL D…" at bounding box center [326, 238] width 498 height 222
